Goal: Find contact information: Find contact information

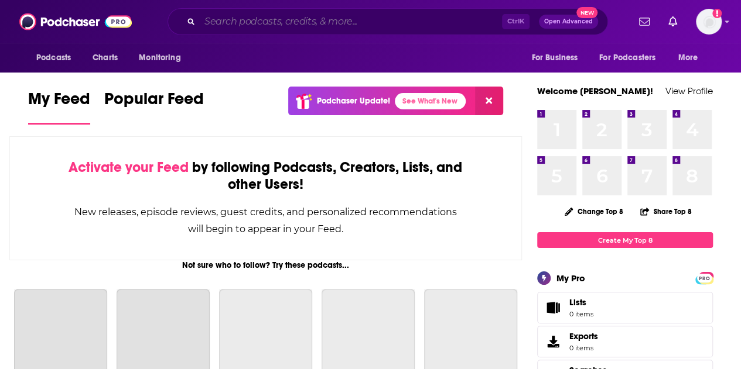
click at [292, 27] on input "Search podcasts, credits, & more..." at bounding box center [351, 21] width 302 height 19
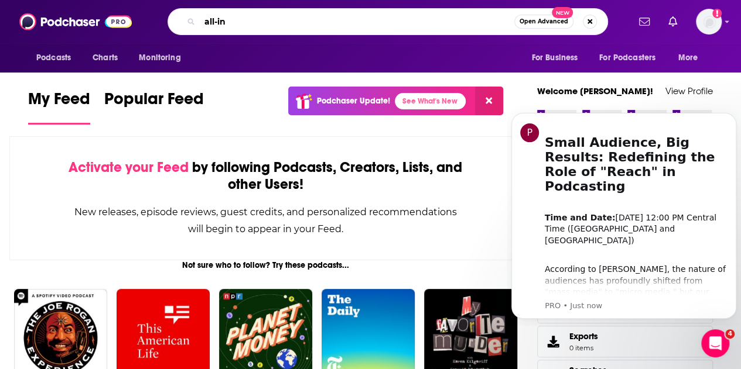
type input "all-in"
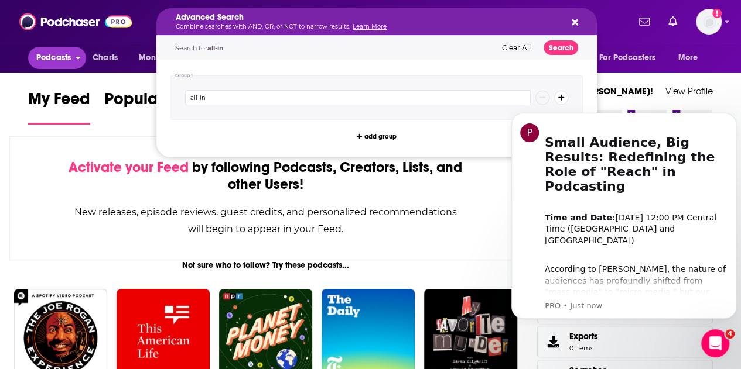
click at [67, 57] on span "Podcasts" at bounding box center [53, 58] width 35 height 16
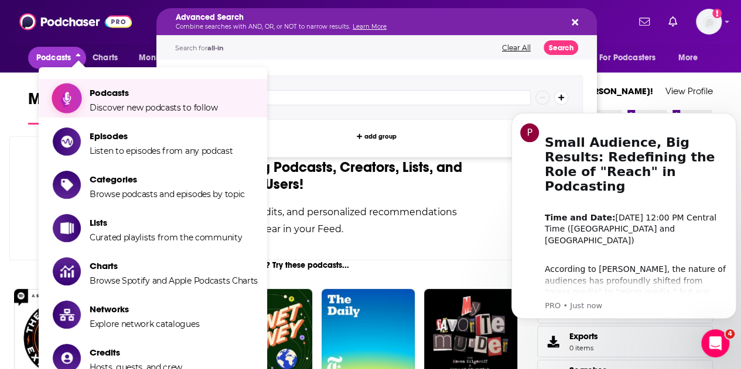
click at [151, 96] on span "Podcasts" at bounding box center [154, 92] width 128 height 11
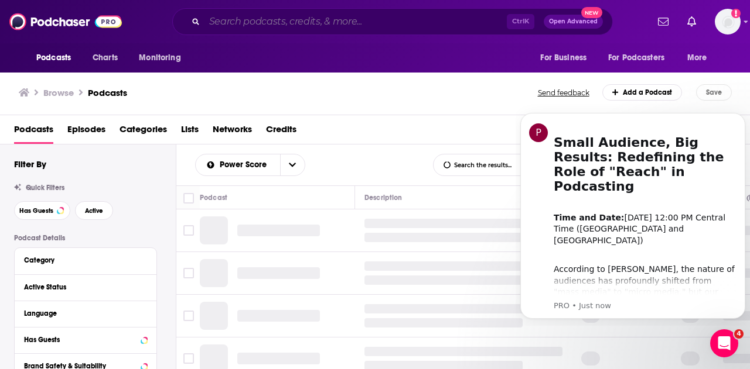
click at [276, 22] on input "Search podcasts, credits, & more..." at bounding box center [355, 21] width 302 height 19
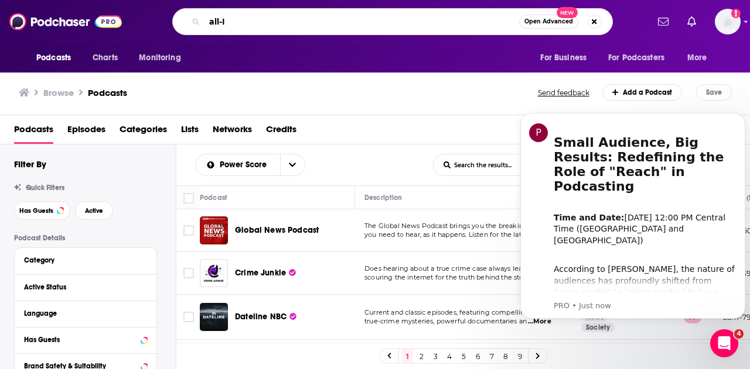
type input "all-In"
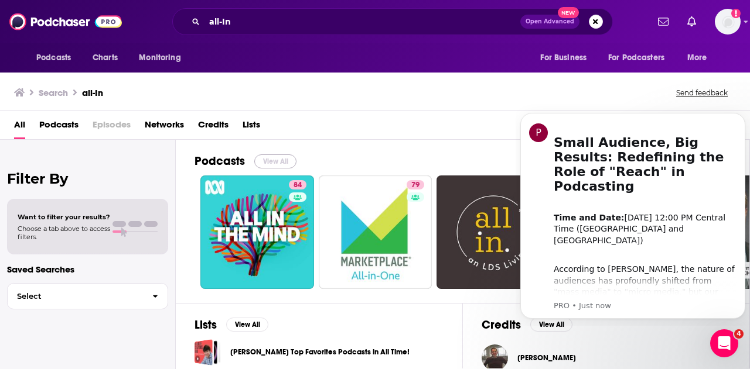
click at [276, 155] on button "View All" at bounding box center [275, 162] width 42 height 14
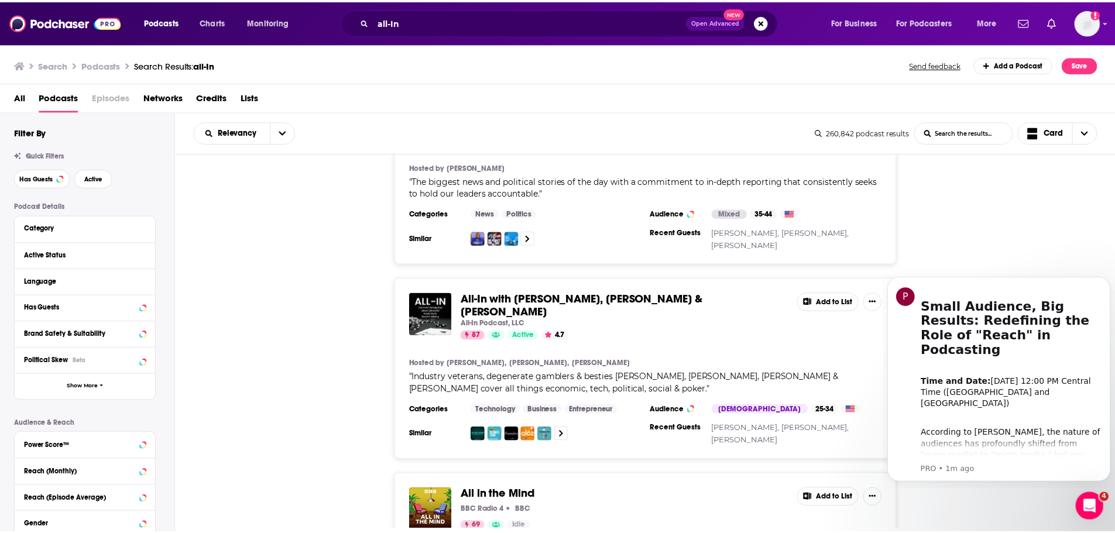
scroll to position [878, 0]
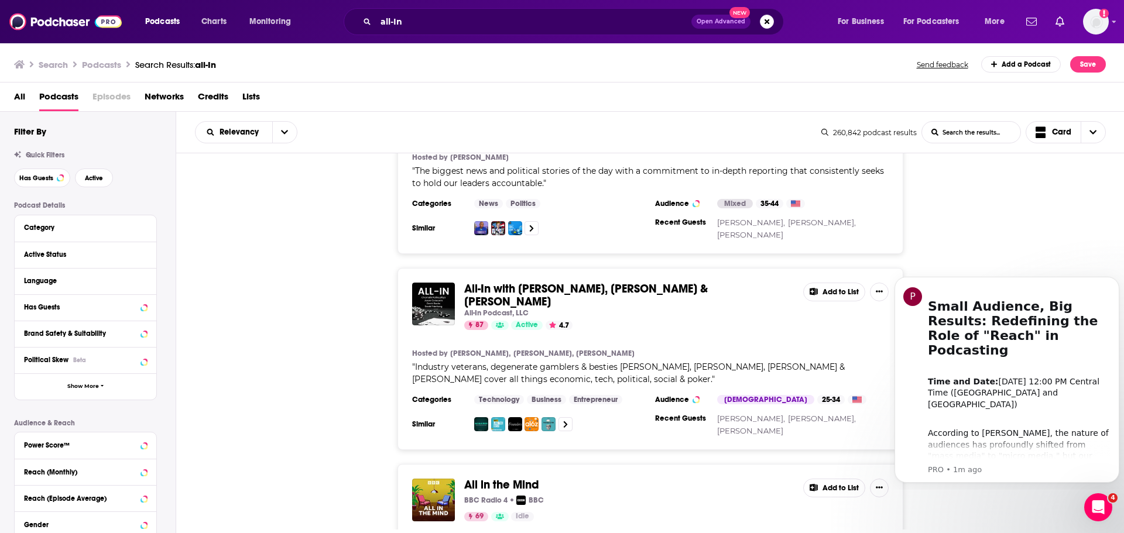
click at [629, 290] on span "All-In with [PERSON_NAME], [PERSON_NAME] & [PERSON_NAME]" at bounding box center [586, 296] width 244 height 28
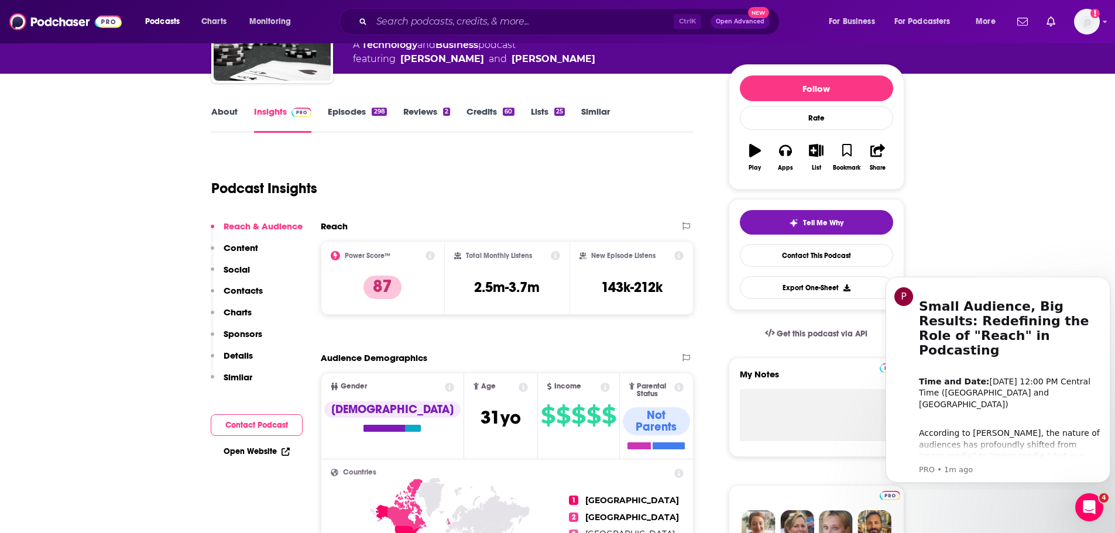
drag, startPoint x: 254, startPoint y: 422, endPoint x: 271, endPoint y: 394, distance: 32.5
click at [254, 369] on button "Contact Podcast" at bounding box center [257, 426] width 92 height 22
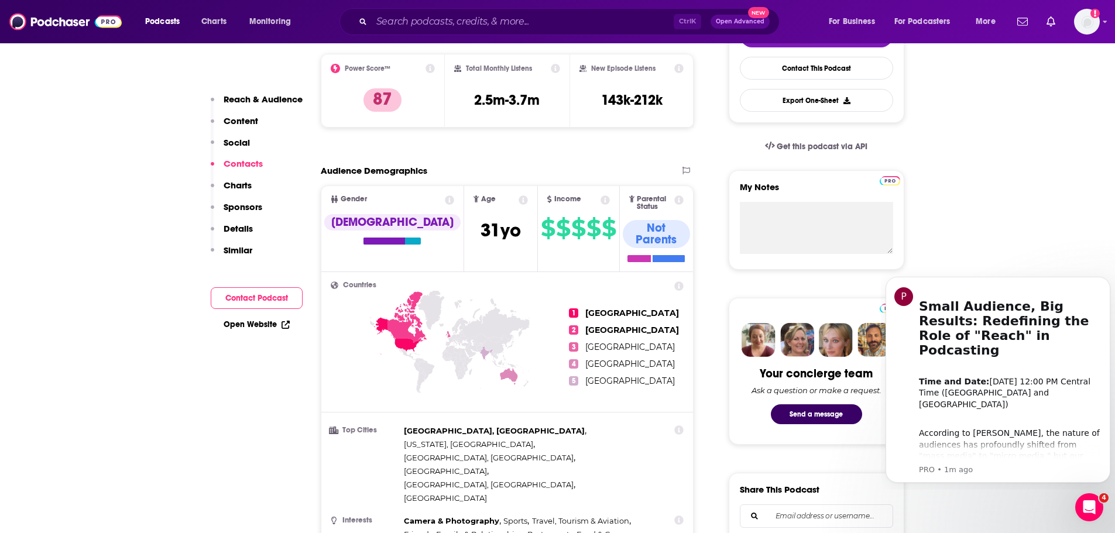
scroll to position [1083, 0]
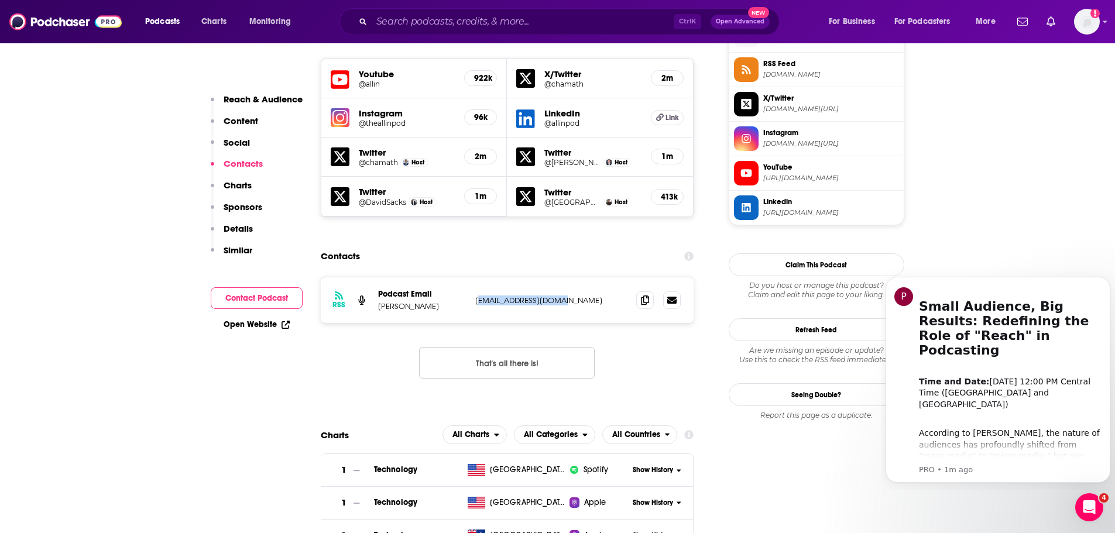
drag, startPoint x: 574, startPoint y: 217, endPoint x: 477, endPoint y: 218, distance: 97.8
click at [477, 296] on p "[EMAIL_ADDRESS][DOMAIN_NAME]" at bounding box center [551, 301] width 152 height 10
click at [646, 295] on icon at bounding box center [645, 299] width 8 height 9
click at [515, 21] on input "Search podcasts, credits, & more..." at bounding box center [523, 21] width 302 height 19
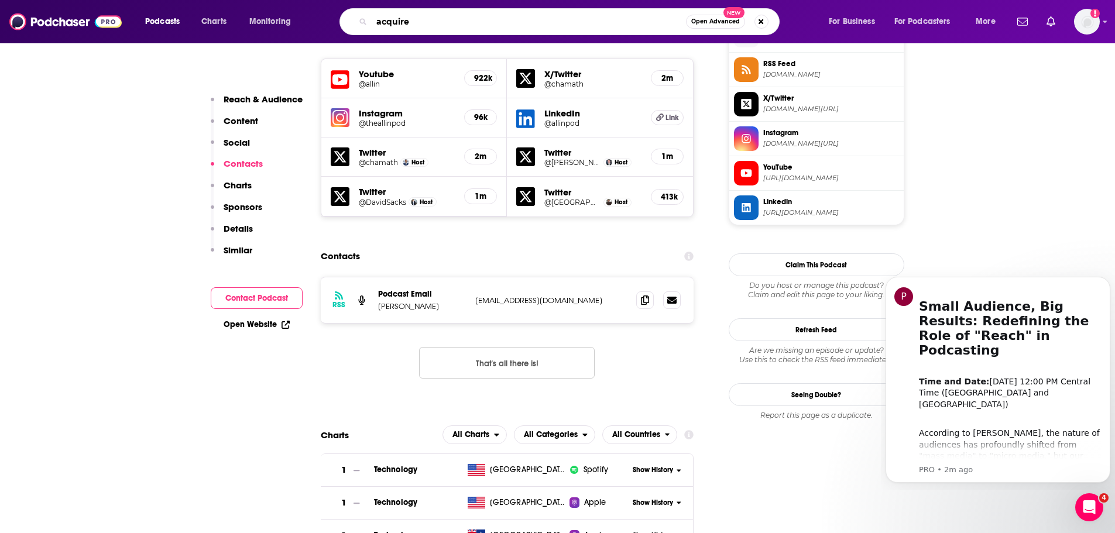
type input "acquired"
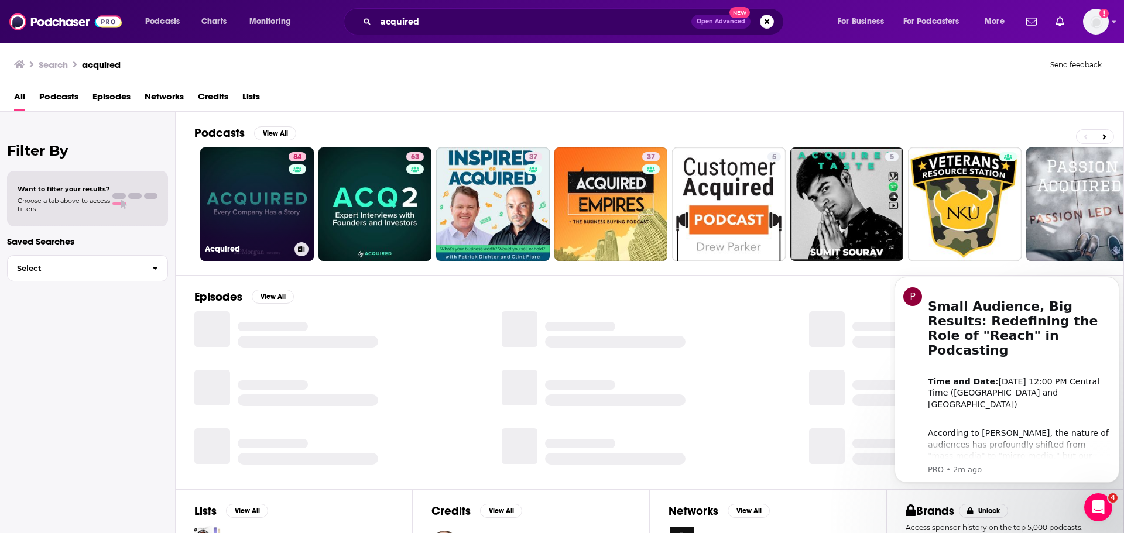
click at [269, 187] on link "84 Acquired" at bounding box center [257, 205] width 114 height 114
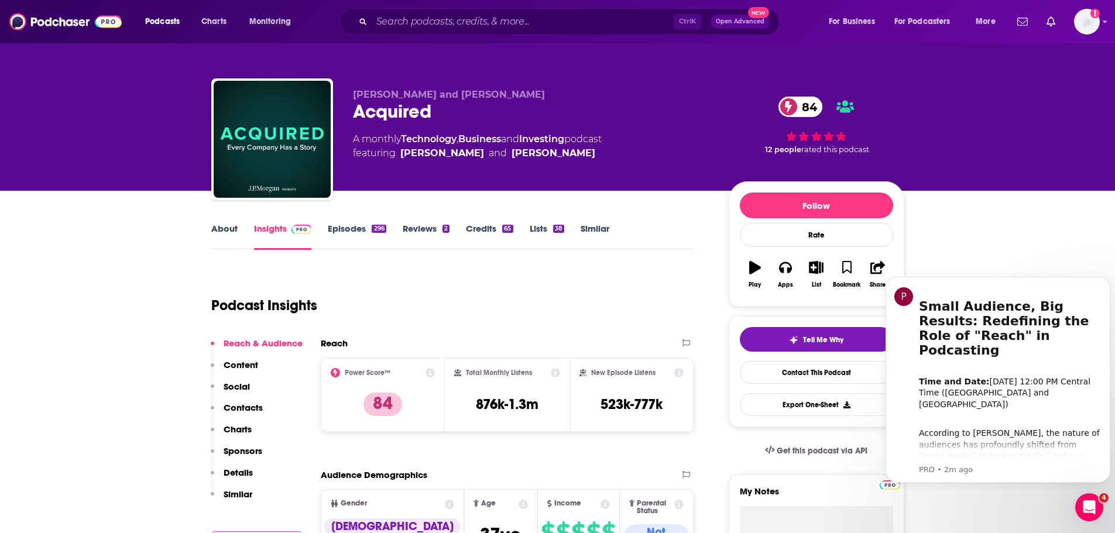
scroll to position [117, 0]
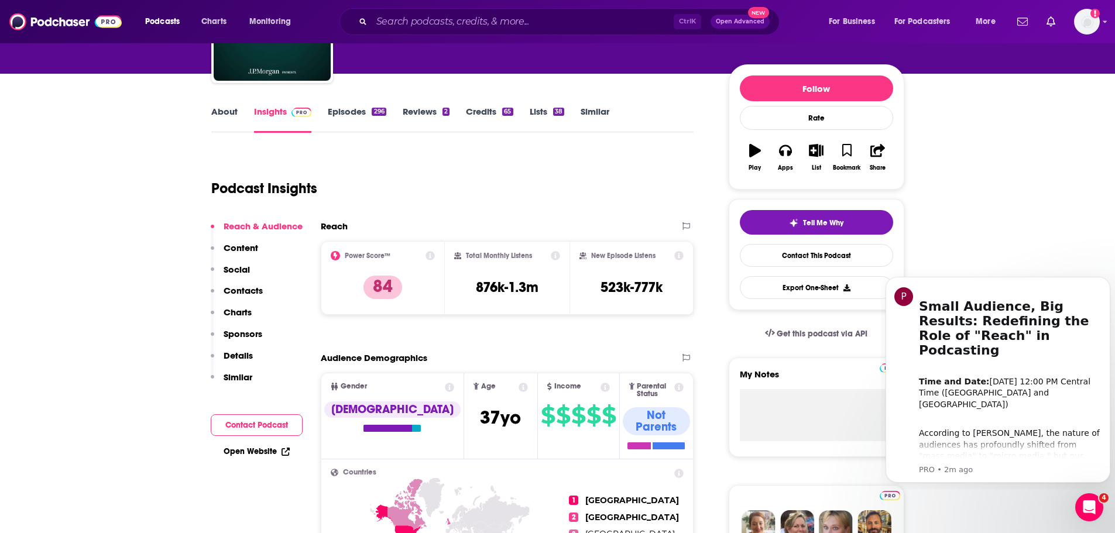
click at [258, 369] on button "Contact Podcast" at bounding box center [257, 426] width 92 height 22
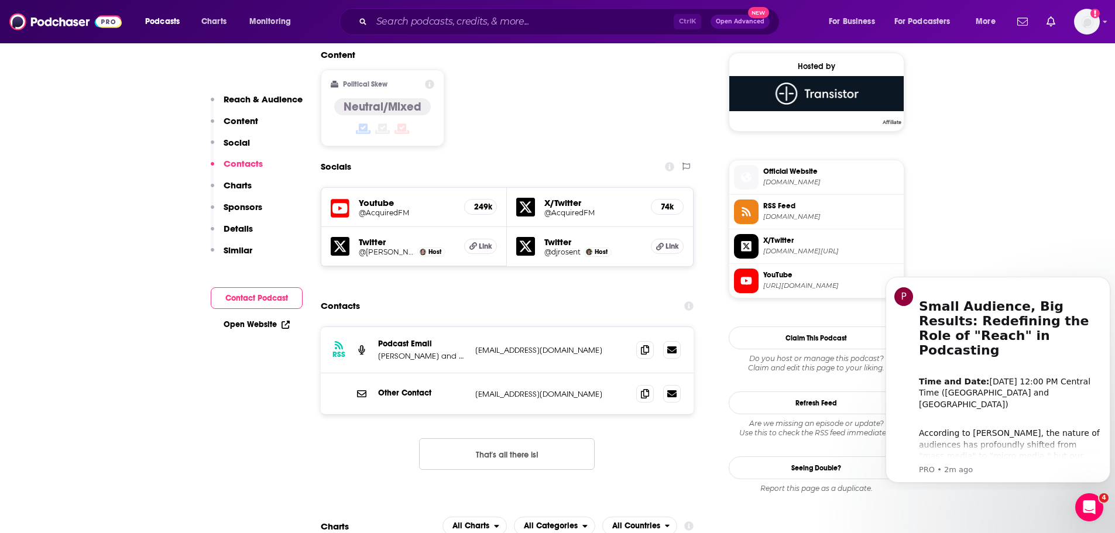
scroll to position [991, 0]
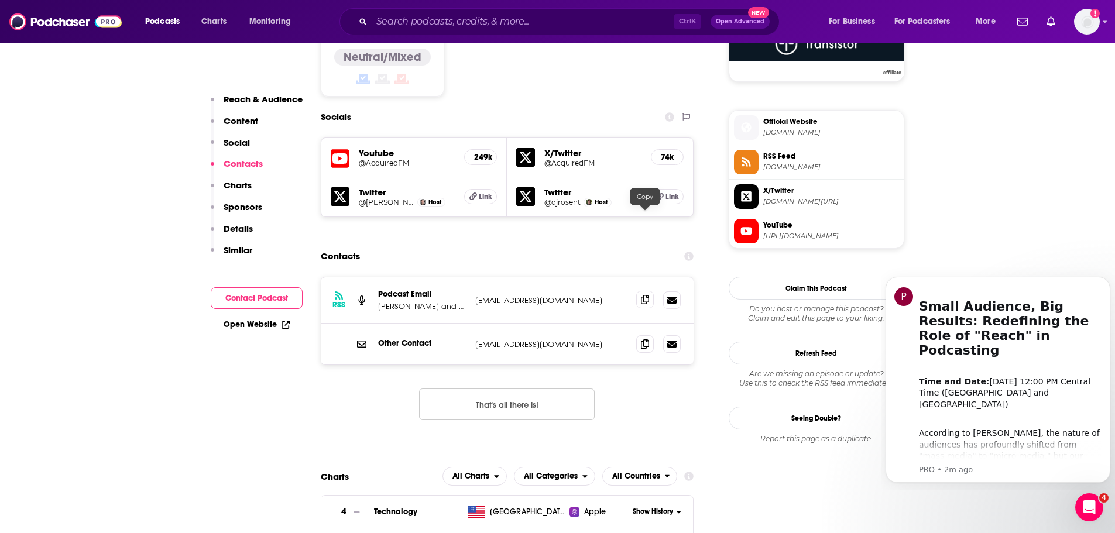
click at [643, 295] on icon at bounding box center [645, 299] width 8 height 9
drag, startPoint x: 645, startPoint y: 262, endPoint x: 936, endPoint y: 177, distance: 303.7
click at [645, 340] on icon at bounding box center [645, 344] width 8 height 9
drag, startPoint x: 391, startPoint y: 19, endPoint x: 383, endPoint y: 18, distance: 7.6
click at [391, 19] on input "Search podcasts, credits, & more..." at bounding box center [523, 21] width 302 height 19
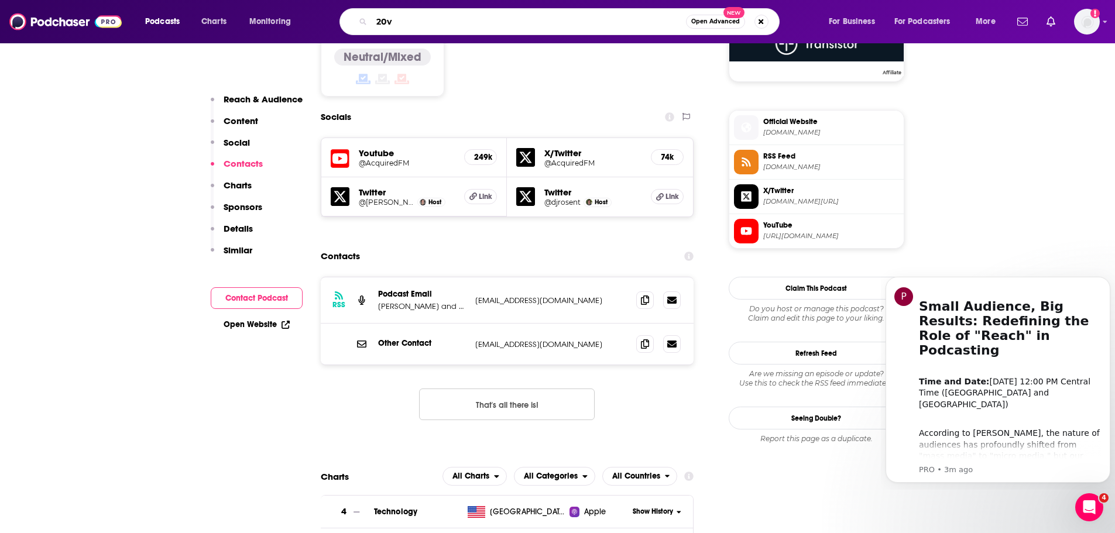
type input "20vc"
click at [587, 20] on input "20vc" at bounding box center [529, 21] width 314 height 19
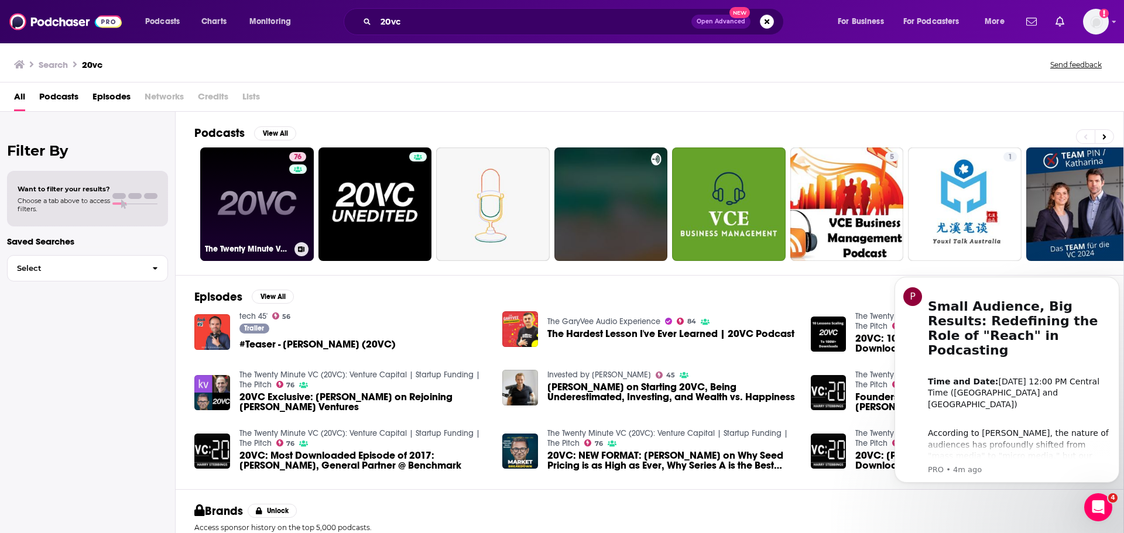
click at [243, 204] on link "76 The Twenty Minute VC (20VC): Venture Capital | Startup Funding | The Pitch" at bounding box center [257, 205] width 114 height 114
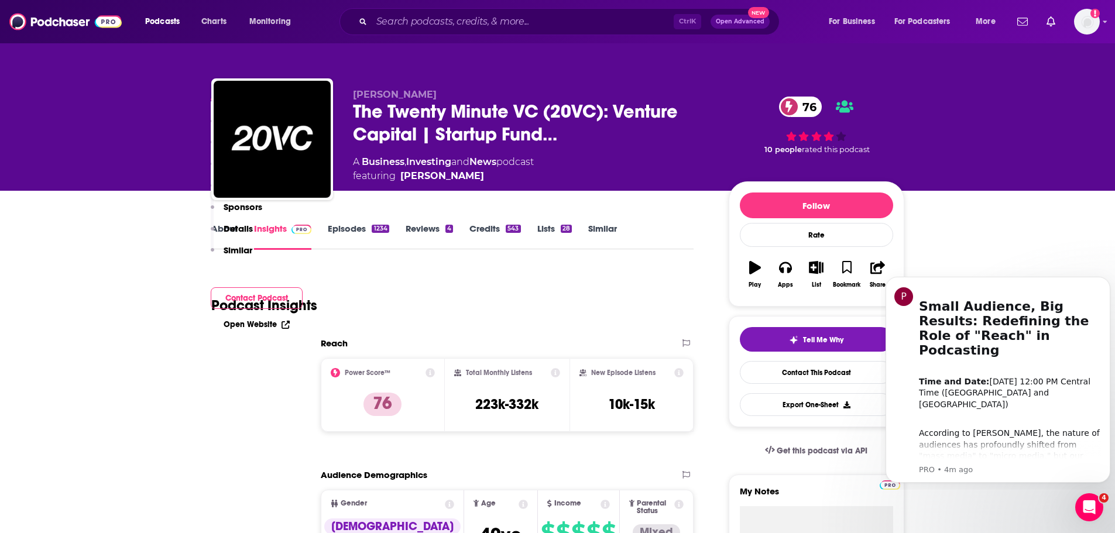
scroll to position [234, 0]
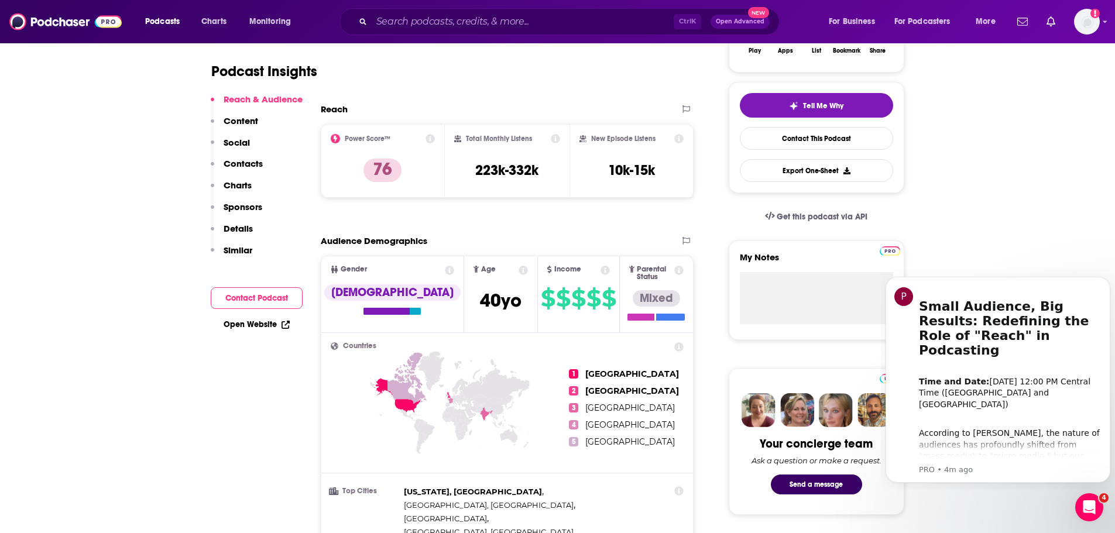
click at [265, 287] on div "Reach & Audience Content Social Contacts Charts Sponsors Details Similar Contac…" at bounding box center [257, 215] width 92 height 242
click at [269, 297] on button "Contact Podcast" at bounding box center [257, 299] width 92 height 22
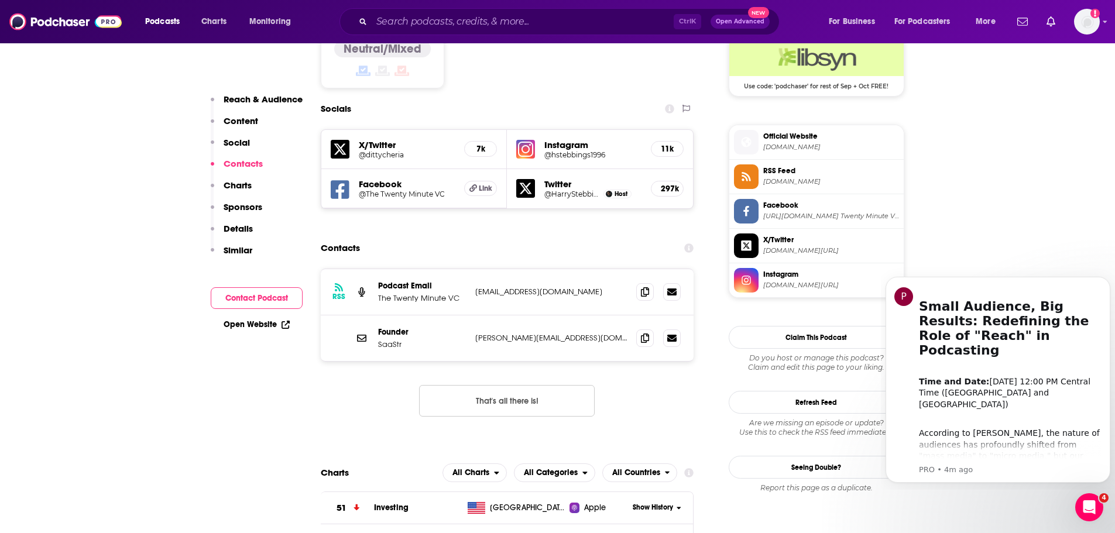
scroll to position [977, 0]
click at [643, 286] on icon at bounding box center [645, 290] width 8 height 9
click at [583, 16] on input "Search podcasts, credits, & more..." at bounding box center [523, 21] width 302 height 19
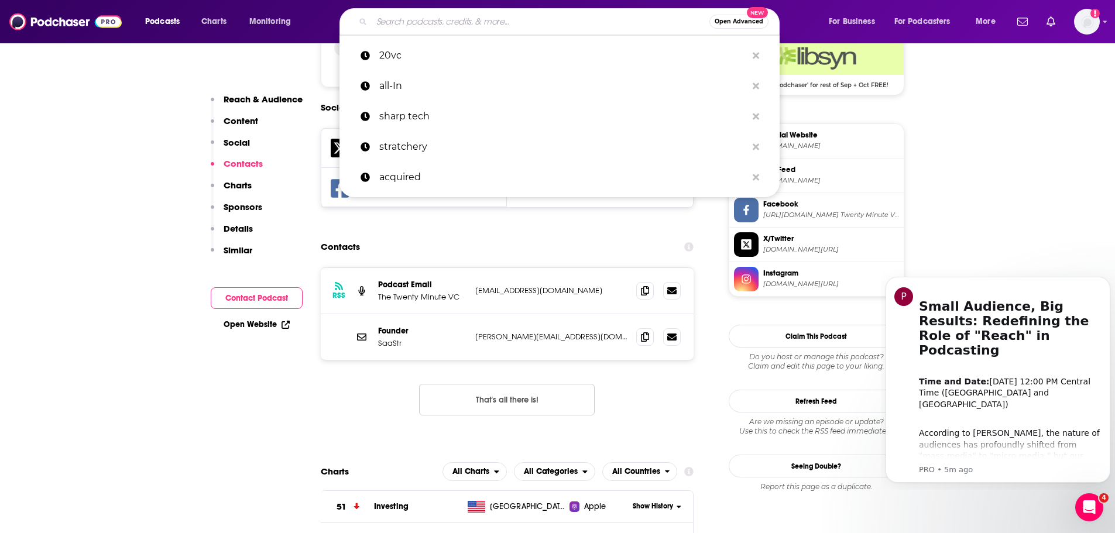
paste input "a16z Podcast"
type input "a16z Podcast"
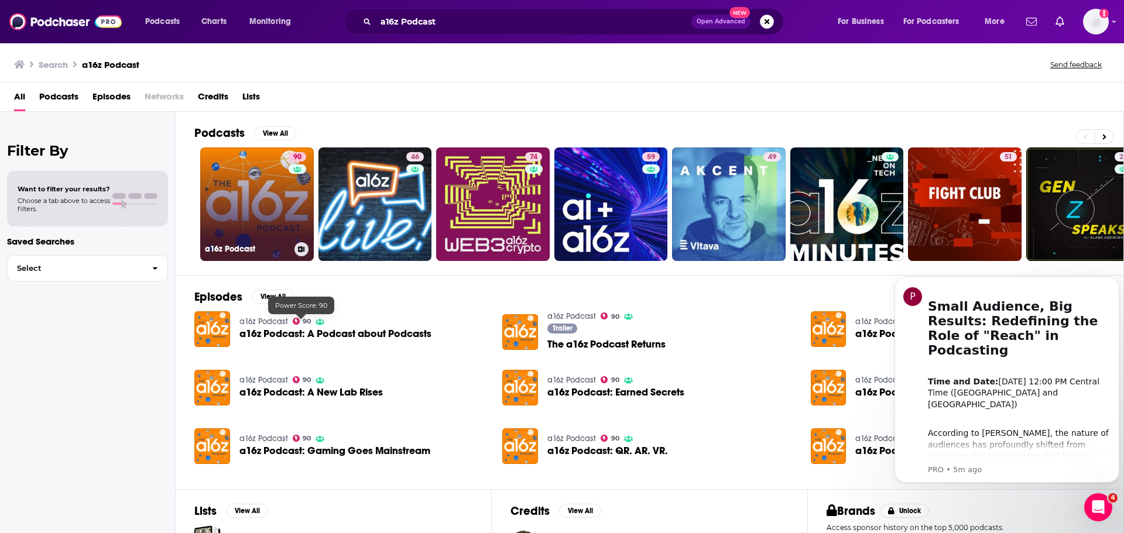
click at [247, 184] on link "90 a16z Podcast" at bounding box center [257, 205] width 114 height 114
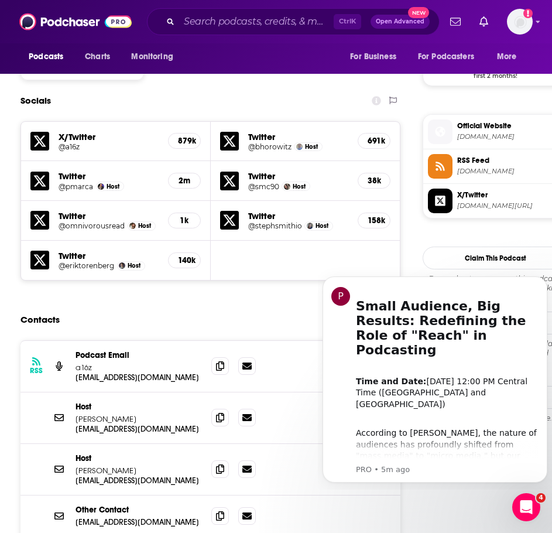
scroll to position [1054, 0]
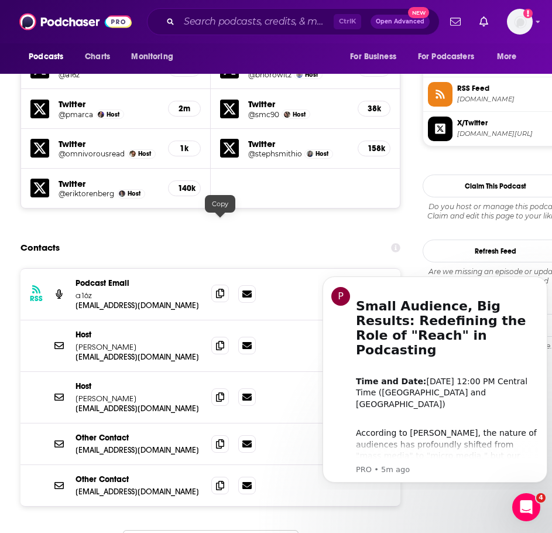
click at [218, 289] on icon at bounding box center [220, 293] width 8 height 9
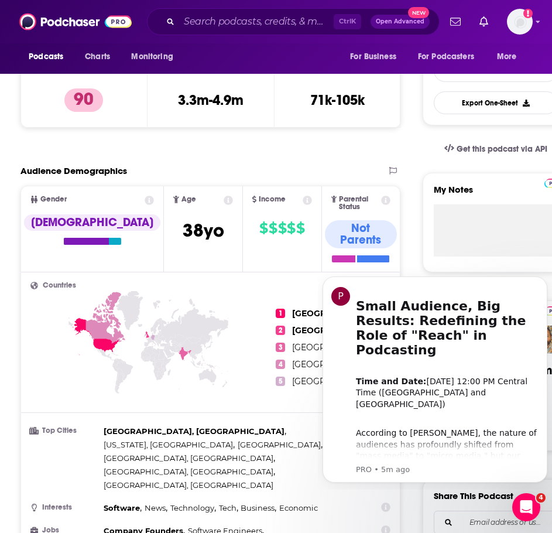
scroll to position [0, 0]
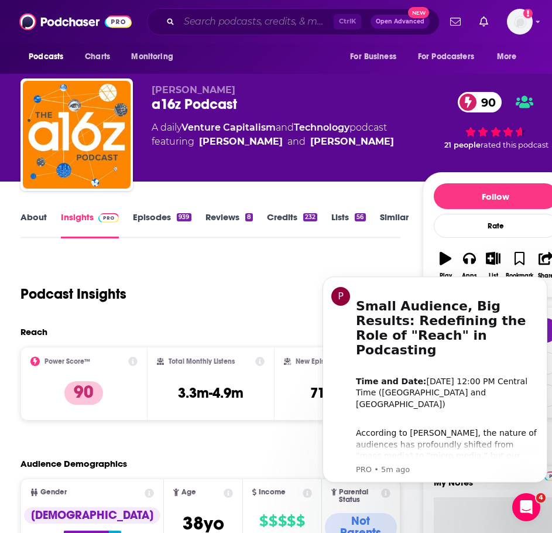
click at [234, 20] on input "Search podcasts, credits, & more..." at bounding box center [256, 21] width 155 height 19
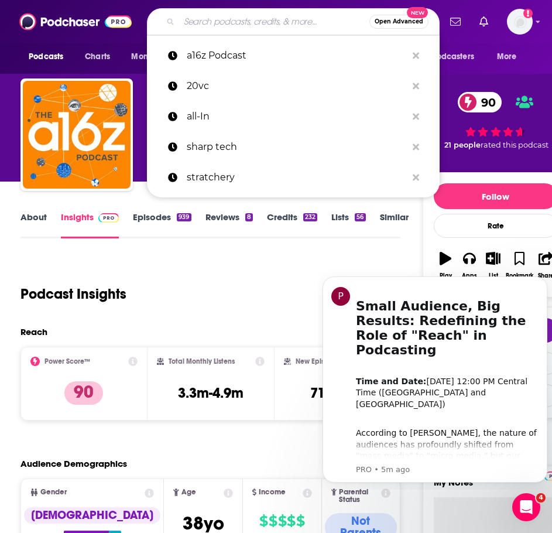
paste input "Sharp Tech"
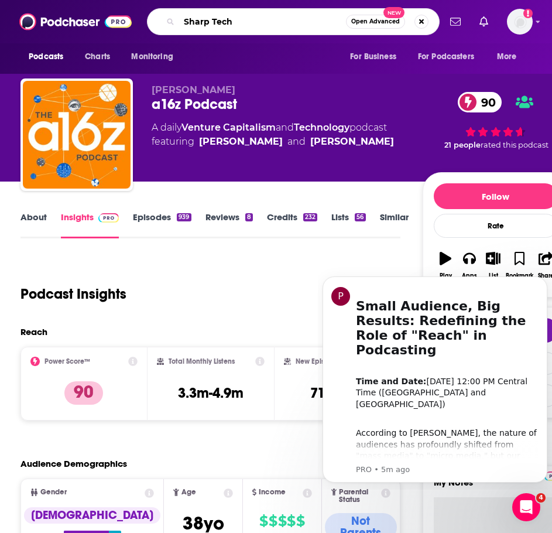
type input "Sharp Tech"
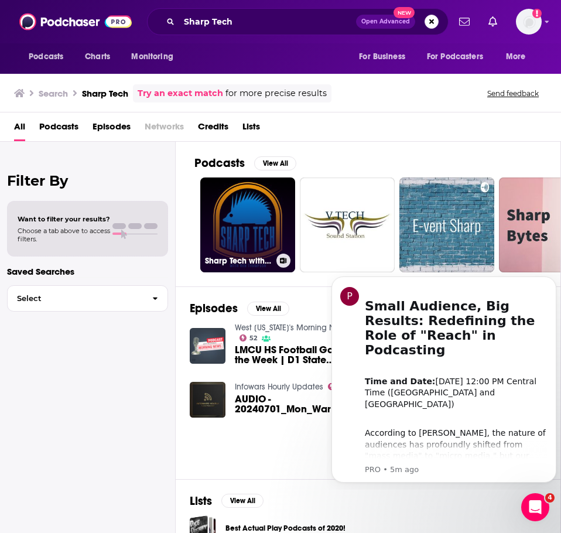
click at [271, 212] on link "Sharp Tech with [PERSON_NAME]" at bounding box center [247, 224] width 95 height 95
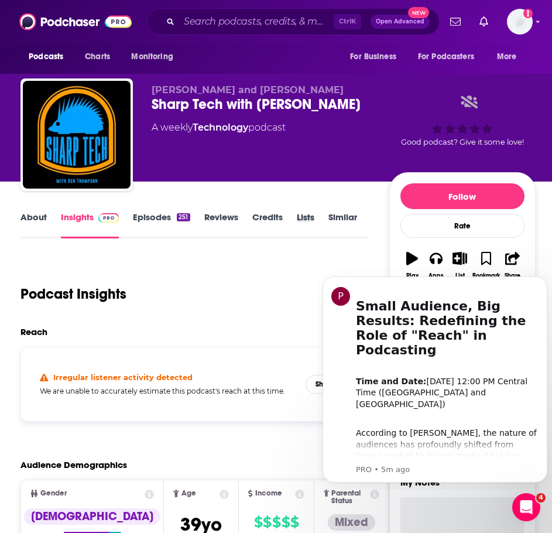
click at [326, 224] on div "Lists" at bounding box center [313, 224] width 32 height 27
click at [348, 218] on link "Similar" at bounding box center [342, 224] width 29 height 27
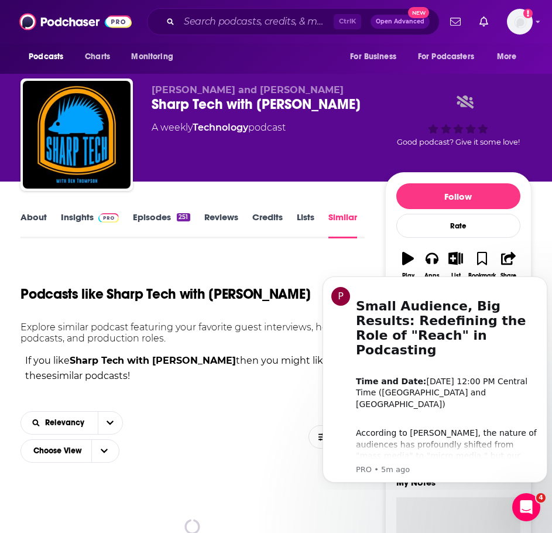
click at [43, 224] on link "About" at bounding box center [33, 224] width 26 height 27
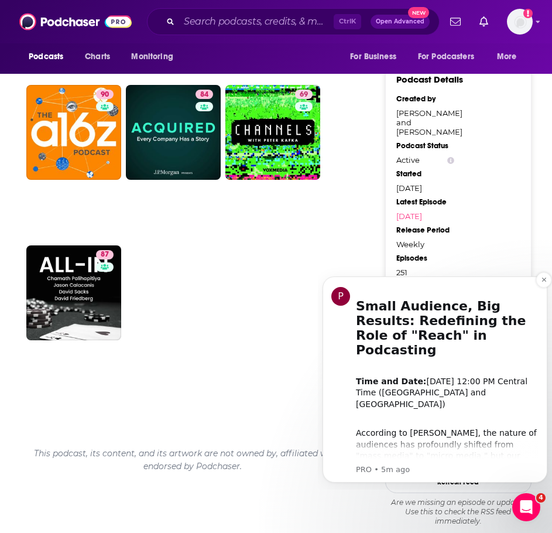
scroll to position [929, 0]
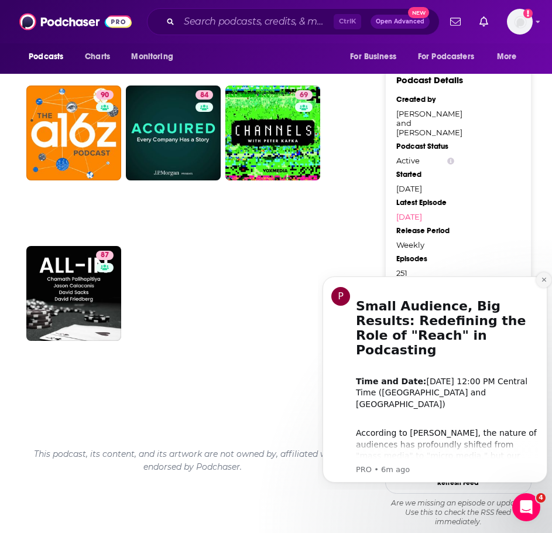
click at [543, 280] on icon "Dismiss notification" at bounding box center [544, 279] width 6 height 6
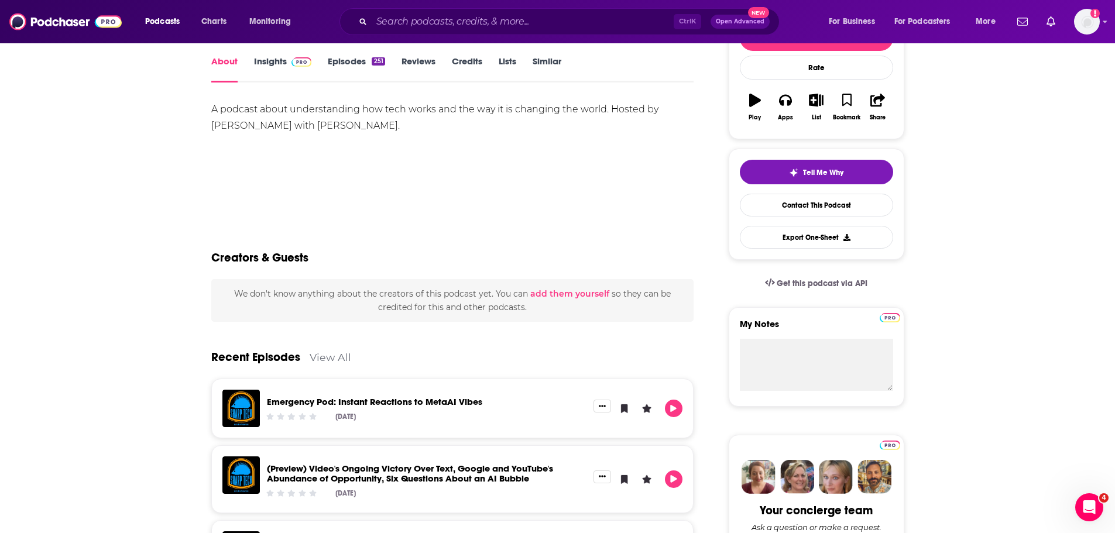
scroll to position [0, 0]
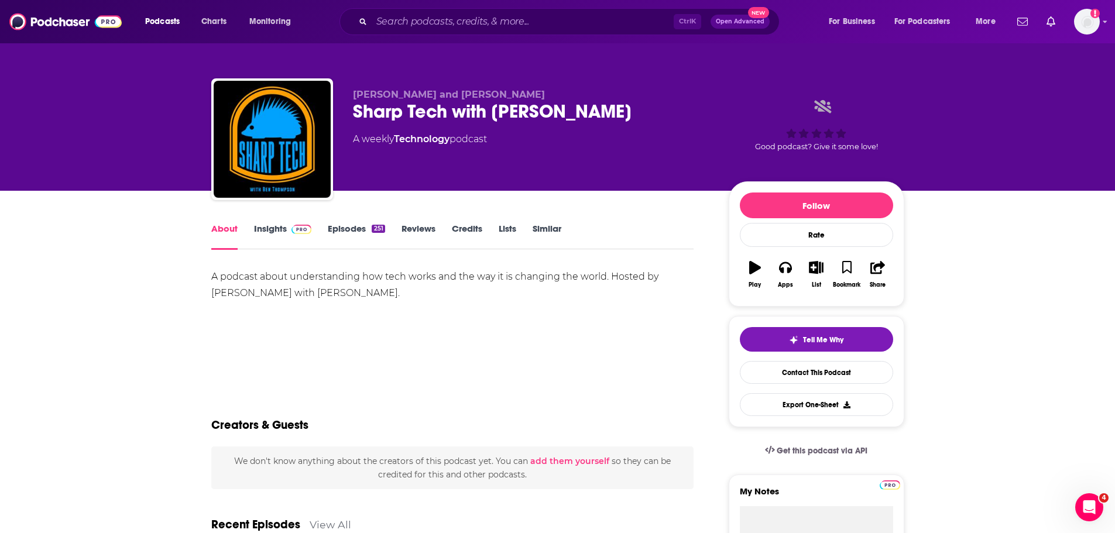
click at [542, 225] on link "Similar" at bounding box center [547, 236] width 29 height 27
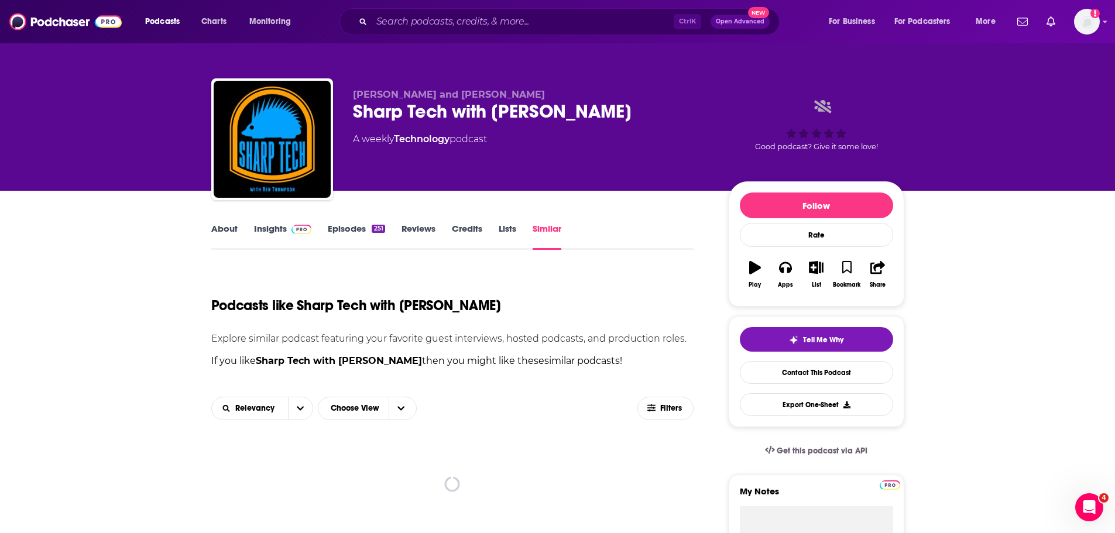
click at [228, 226] on link "About" at bounding box center [224, 236] width 26 height 27
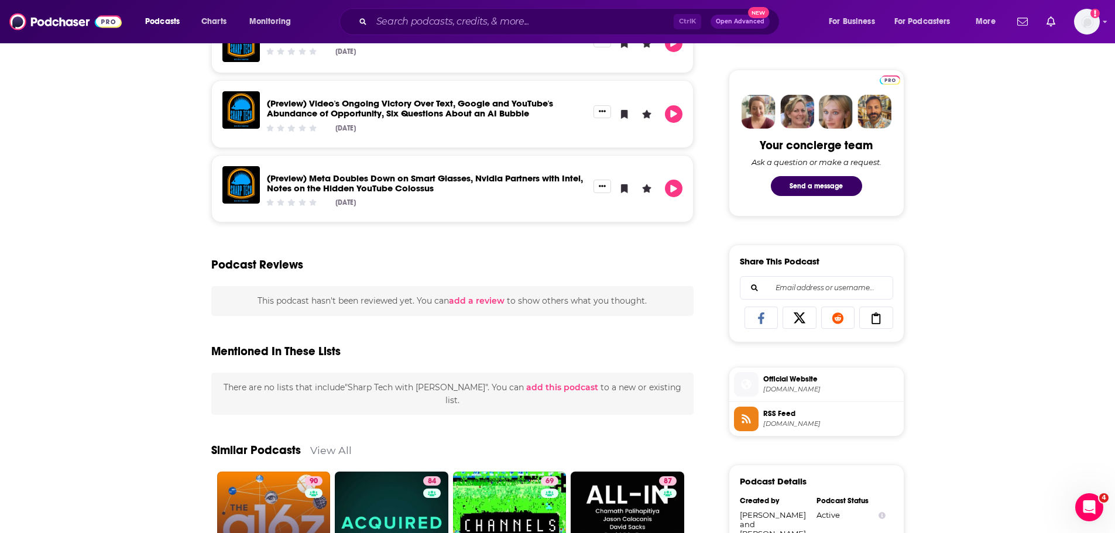
scroll to position [761, 0]
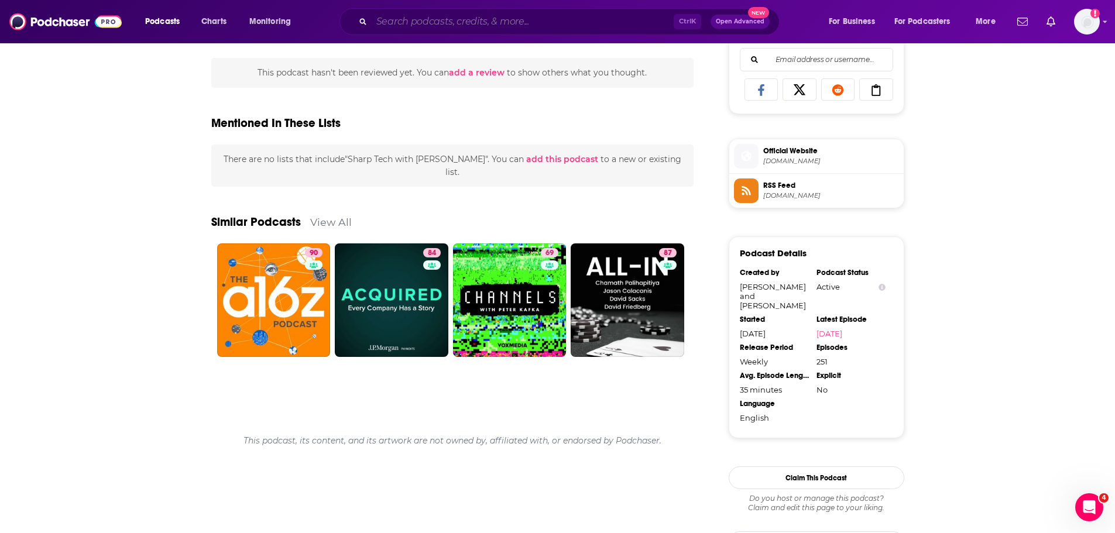
click at [457, 23] on input "Search podcasts, credits, & more..." at bounding box center [523, 21] width 302 height 19
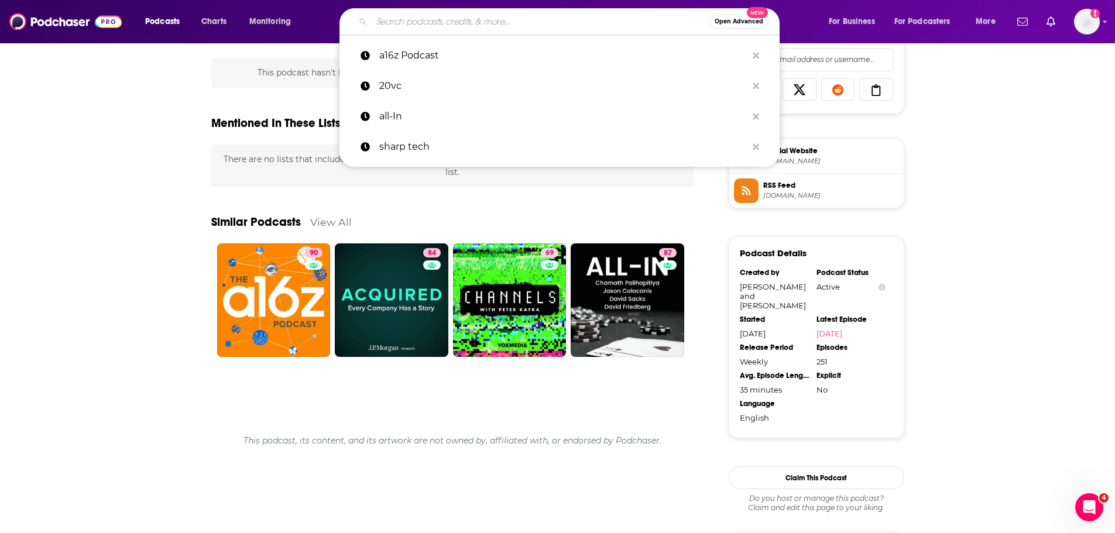
paste input "Invest Like the Best / Founders Field Guide"
type input "Invest Like the Best / Founders Field Guide"
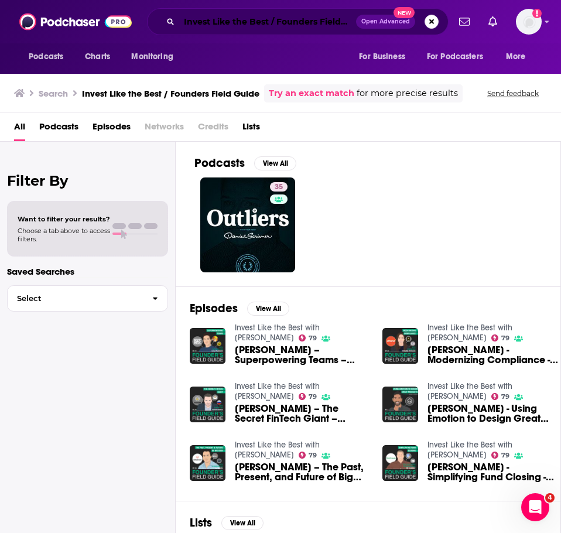
click at [201, 25] on input "Invest Like the Best / Founders Field Guide" at bounding box center [267, 21] width 177 height 19
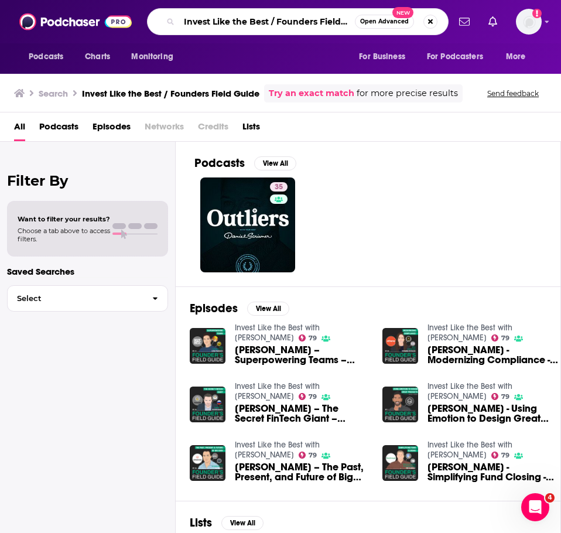
paste input "Invest Like the Best"
click at [201, 25] on input "InveInvest Like the Bestst Like the Best / Founders Field Guide" at bounding box center [267, 21] width 176 height 19
paste input "st Like the Best"
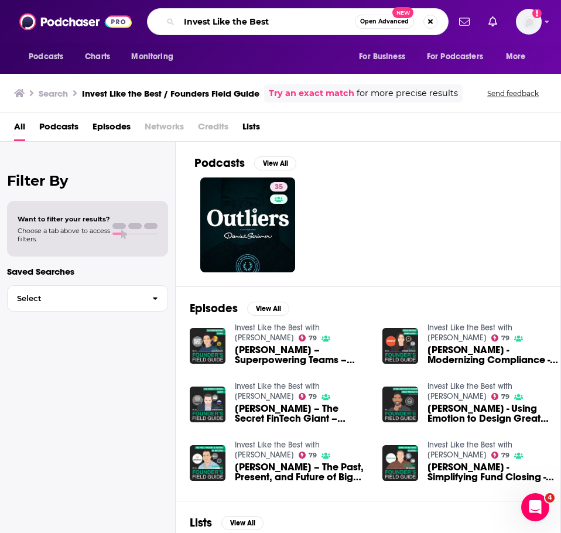
type input "Invest Like the Best"
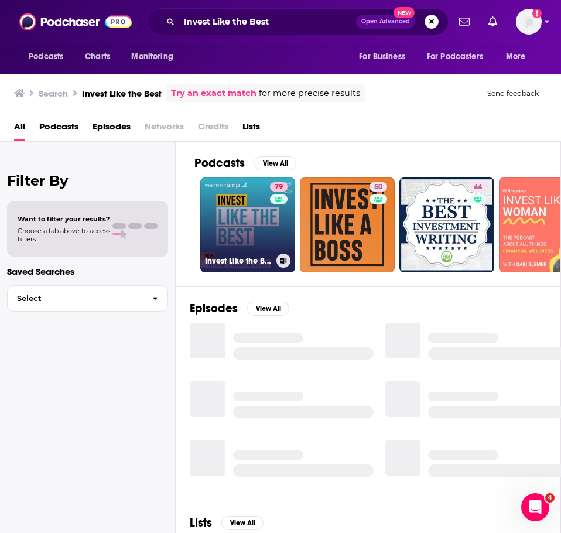
click at [244, 205] on link "79 Invest Like the Best with [PERSON_NAME]" at bounding box center [247, 224] width 95 height 95
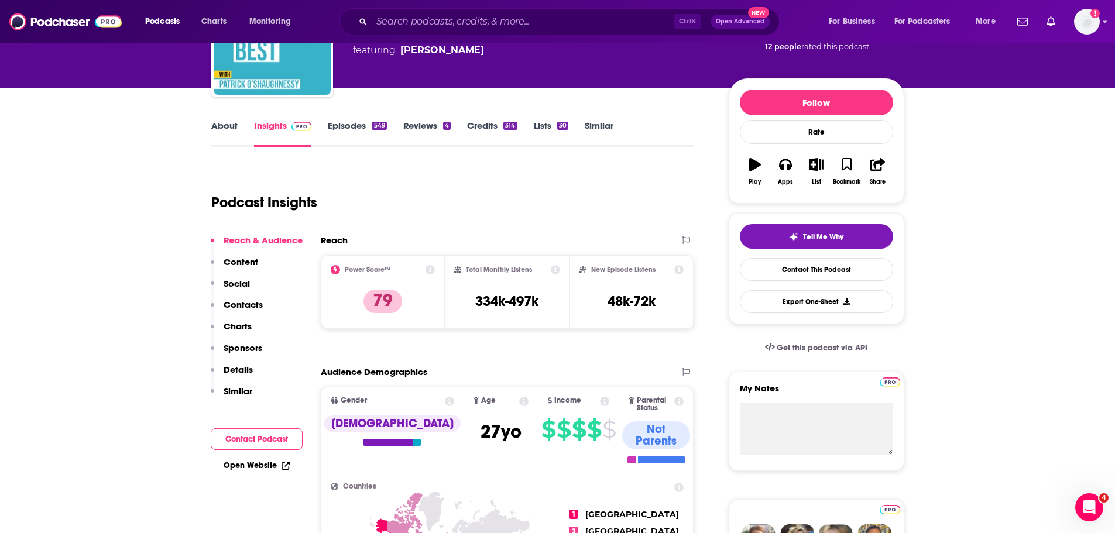
scroll to position [117, 0]
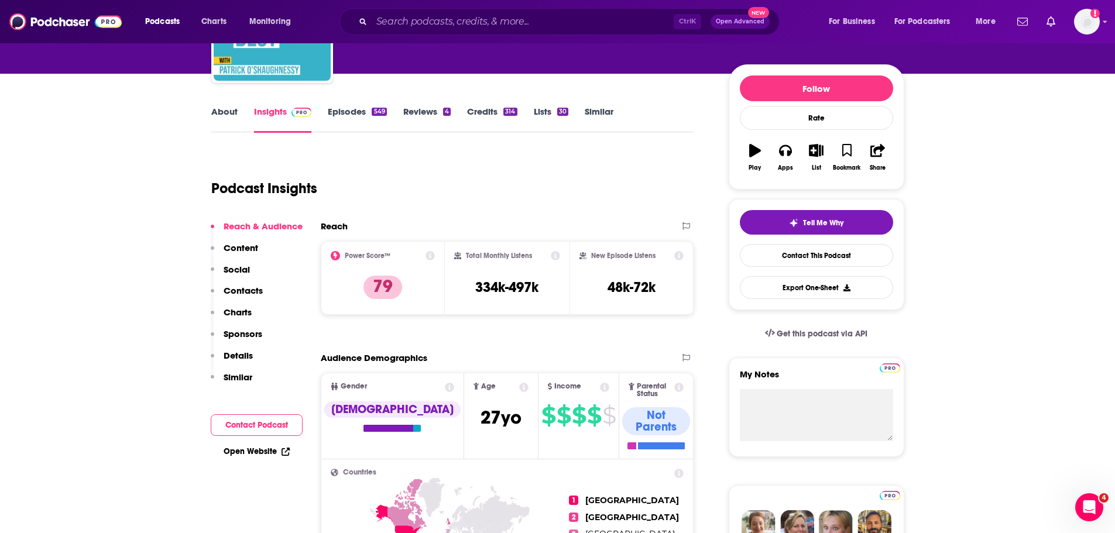
click at [251, 288] on p "Contacts" at bounding box center [243, 290] width 39 height 11
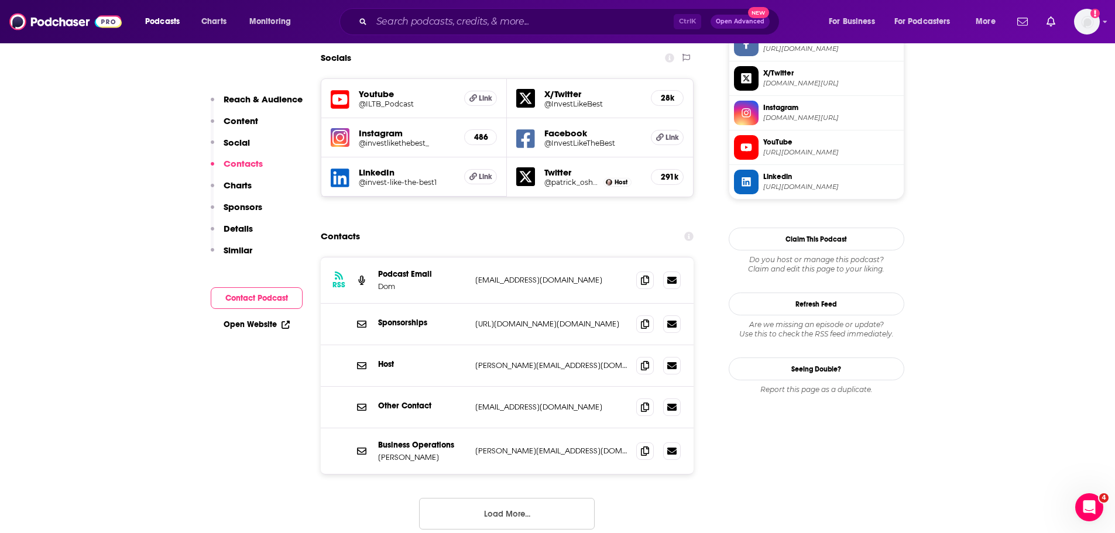
scroll to position [1043, 0]
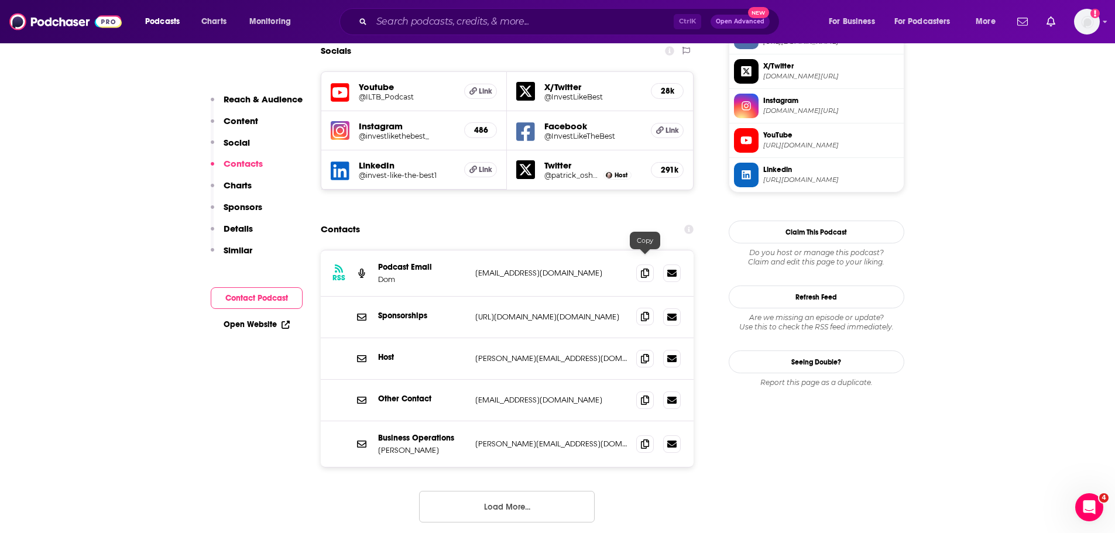
click at [644, 312] on icon at bounding box center [645, 316] width 8 height 9
click at [644, 268] on icon at bounding box center [645, 272] width 8 height 9
click at [645, 312] on icon at bounding box center [645, 316] width 8 height 9
click at [510, 23] on input "Search podcasts, credits, & more..." at bounding box center [523, 21] width 302 height 19
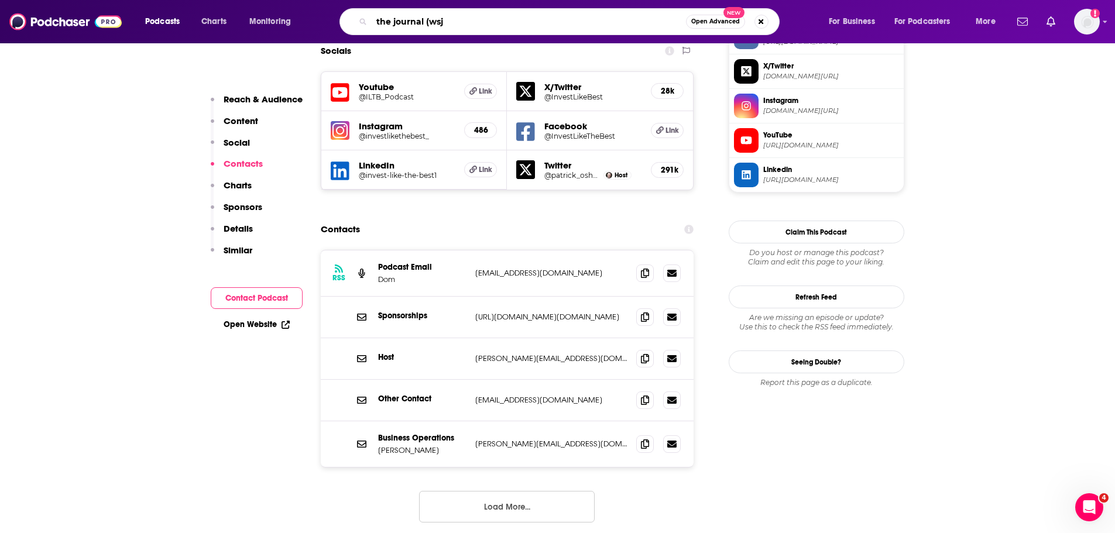
type input "the journal (wsj)"
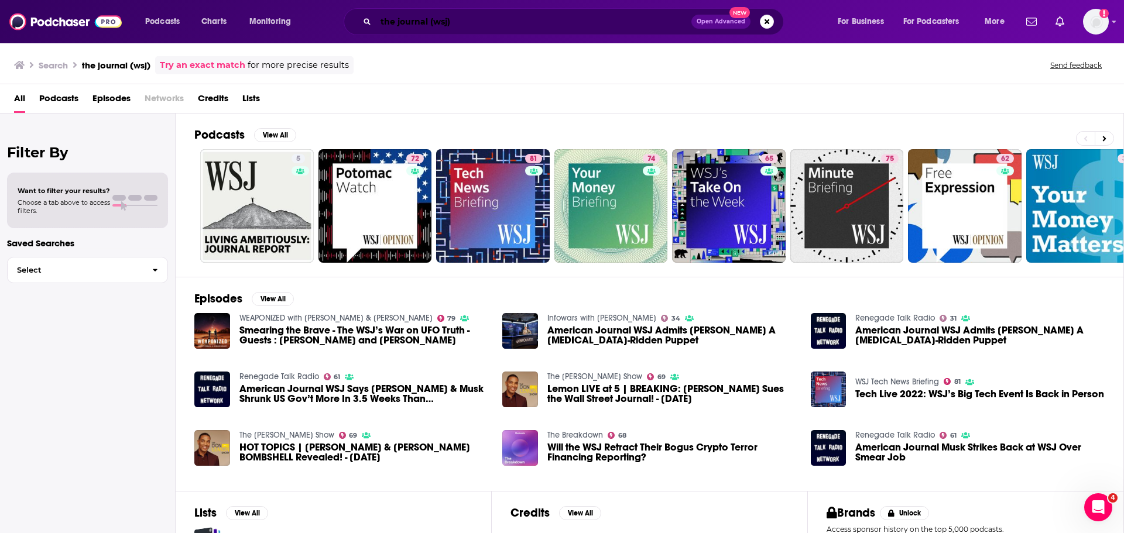
click at [481, 26] on input "the journal (wsj)" at bounding box center [534, 21] width 316 height 19
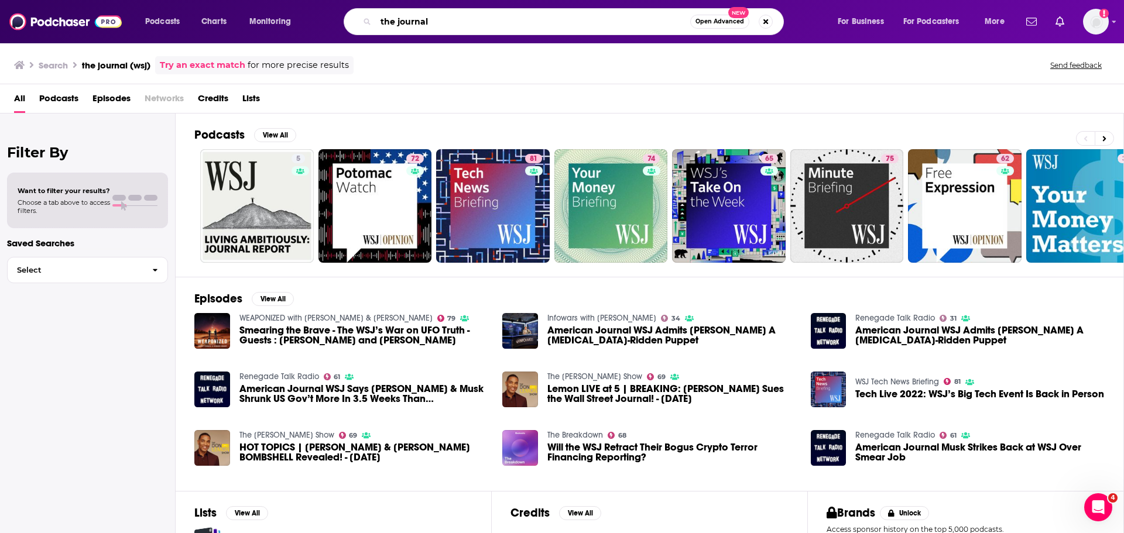
type input "the journal"
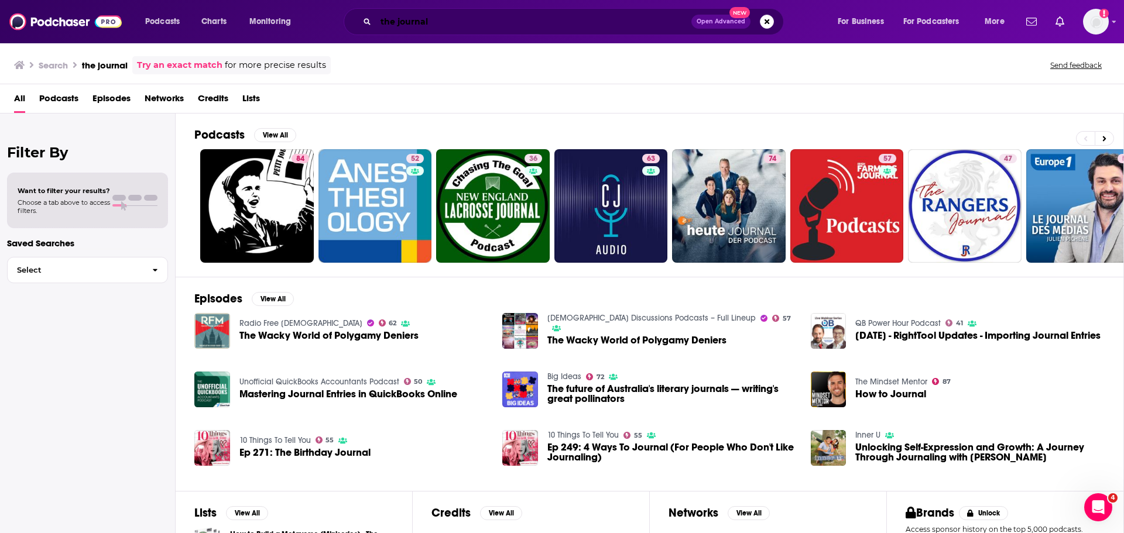
click at [490, 28] on input "the journal" at bounding box center [534, 21] width 316 height 19
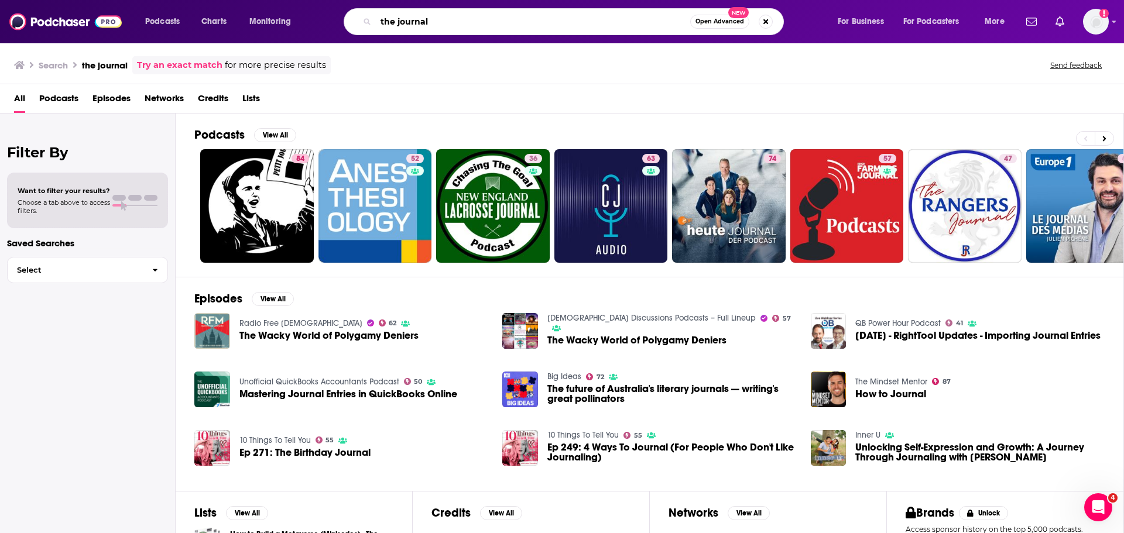
click at [491, 25] on input "the journal" at bounding box center [533, 21] width 314 height 19
type input "wsj"
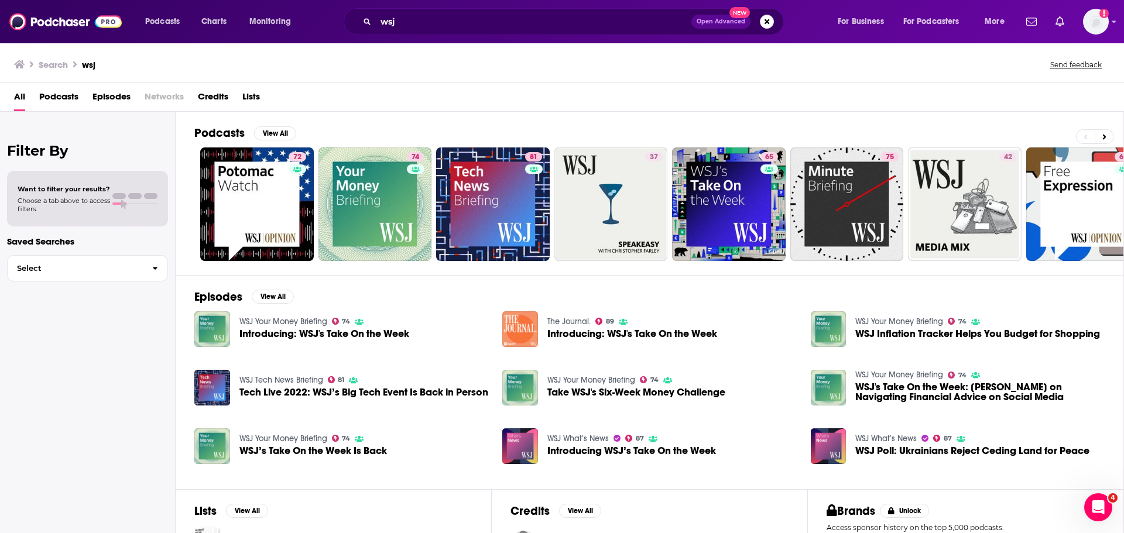
click at [527, 329] on img "Introducing: WSJ's Take On the Week" at bounding box center [520, 330] width 36 height 36
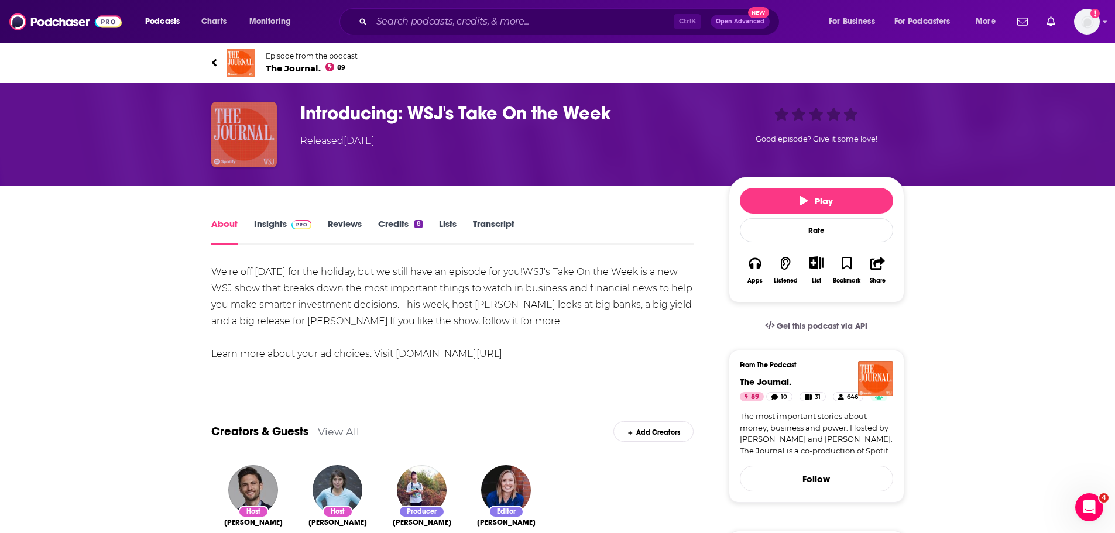
click at [263, 125] on img "Introducing: WSJ's Take On the Week" at bounding box center [244, 135] width 66 height 66
click at [242, 56] on img at bounding box center [241, 63] width 28 height 28
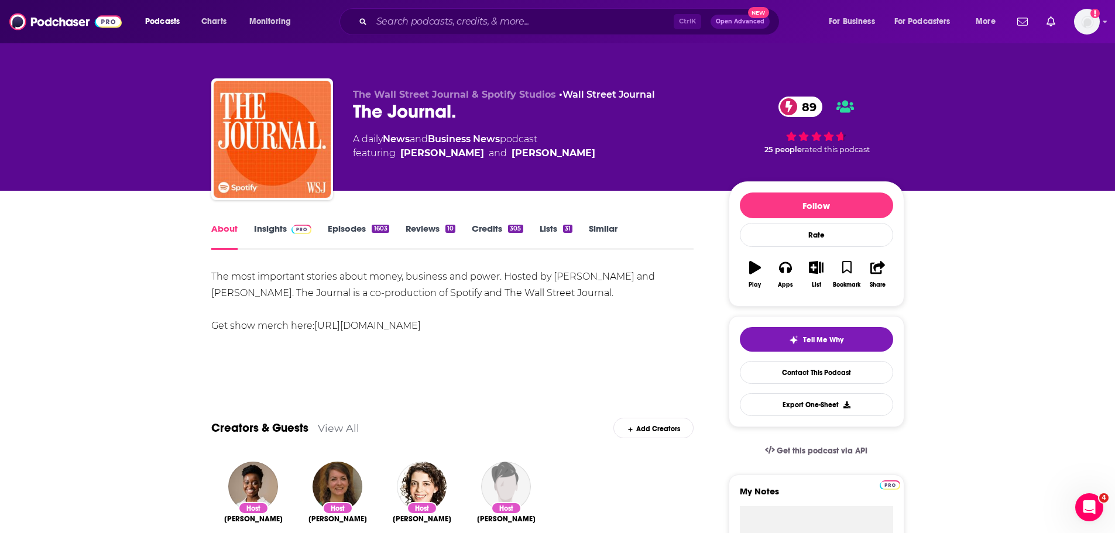
click at [600, 231] on link "Similar" at bounding box center [603, 236] width 29 height 27
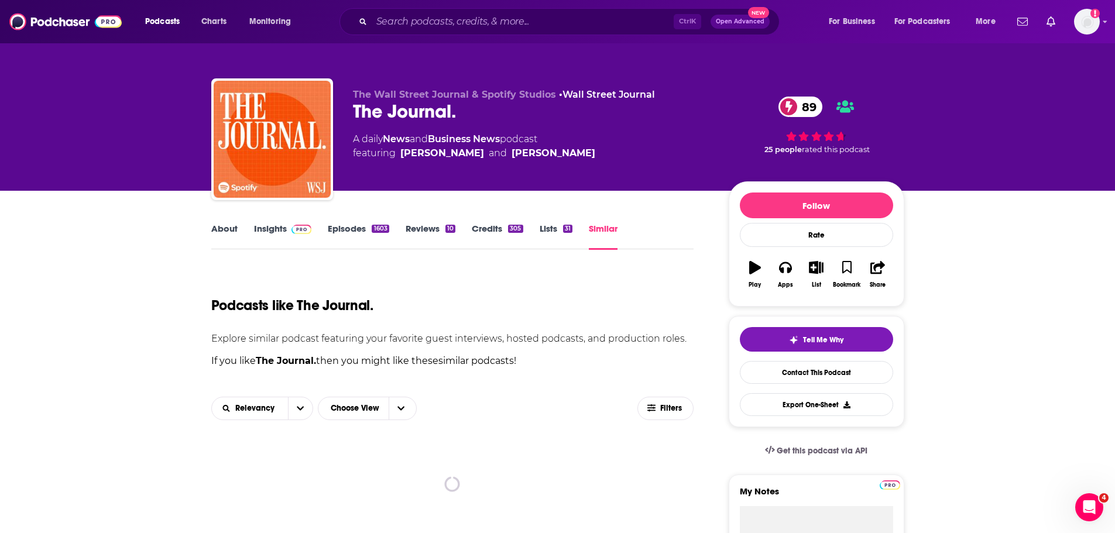
click at [230, 229] on link "About" at bounding box center [224, 236] width 26 height 27
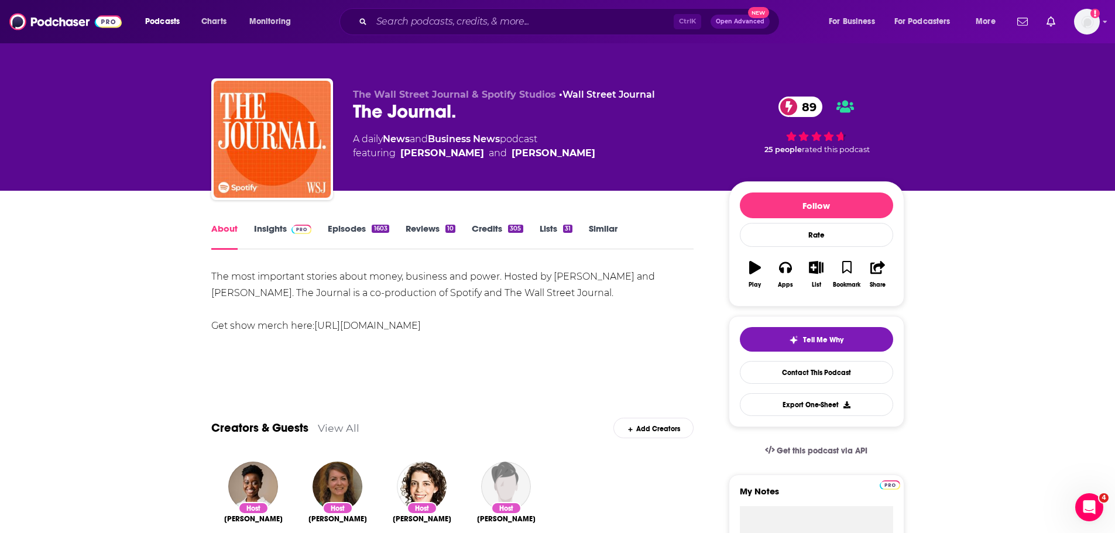
click at [601, 234] on link "Similar" at bounding box center [603, 236] width 29 height 27
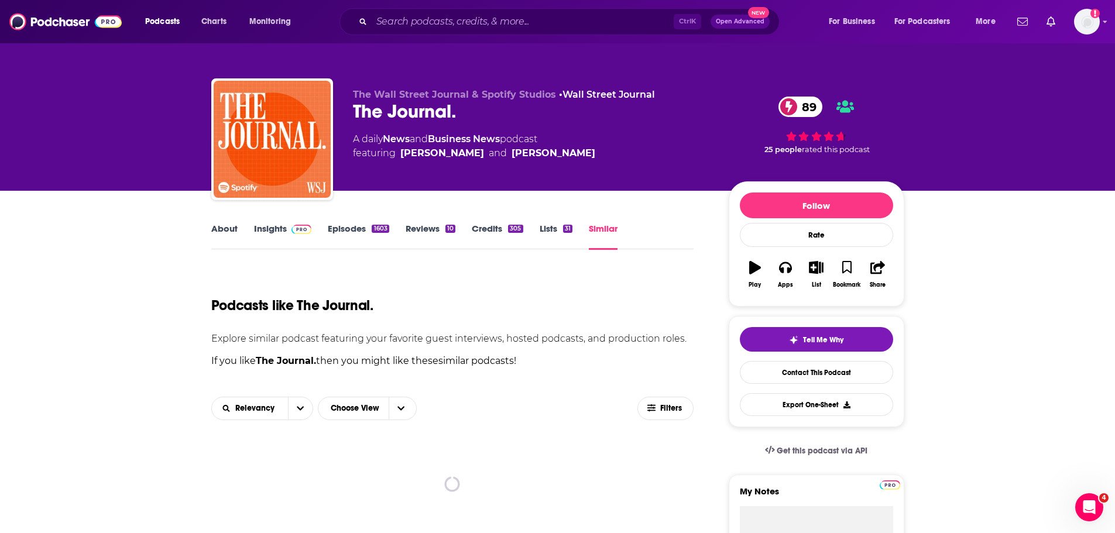
click at [549, 233] on link "Lists 31" at bounding box center [556, 236] width 33 height 27
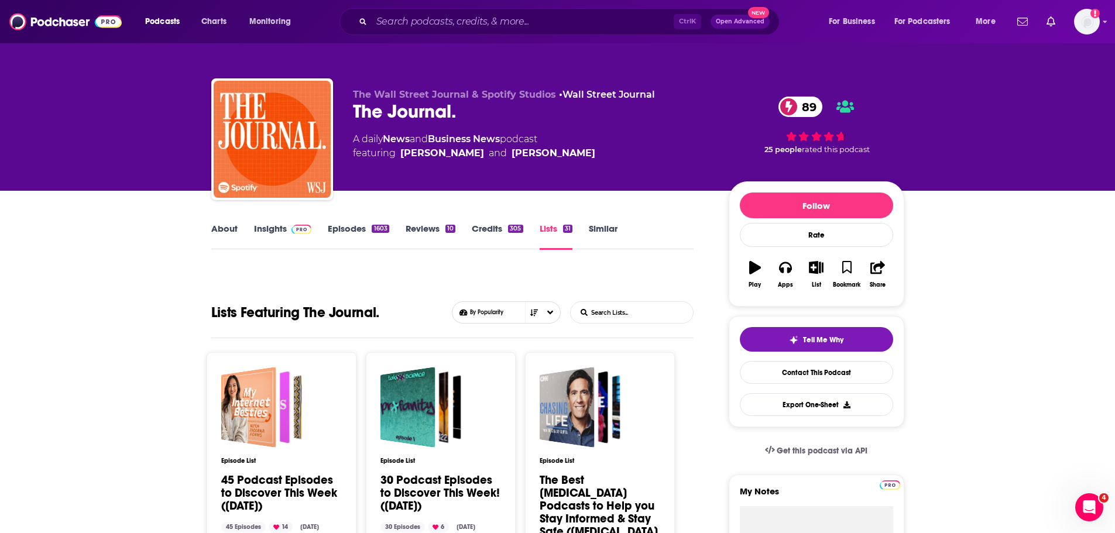
click at [328, 228] on link "Episodes 1603" at bounding box center [358, 236] width 61 height 27
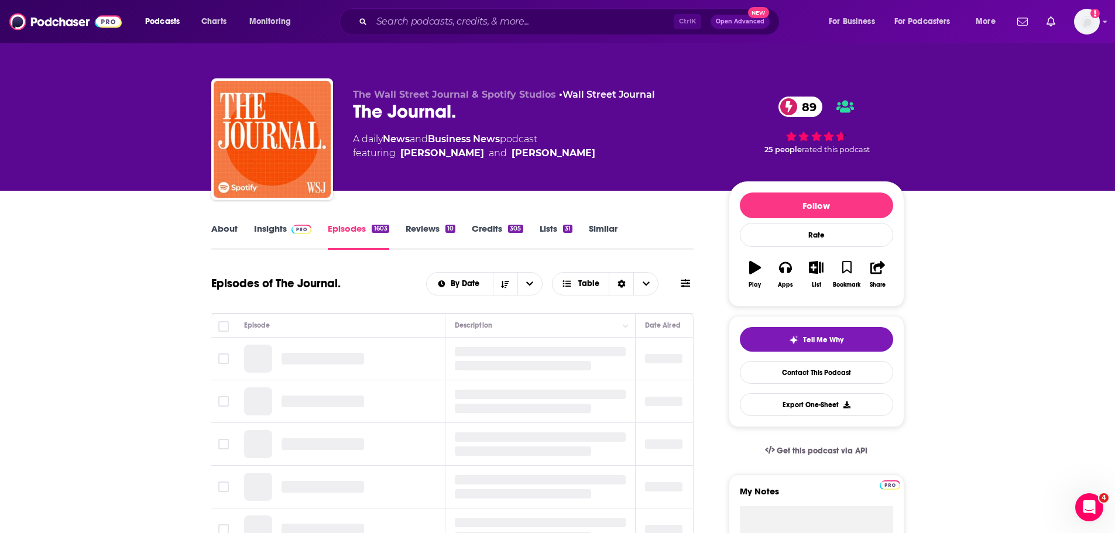
click at [262, 232] on link "Insights" at bounding box center [283, 236] width 58 height 27
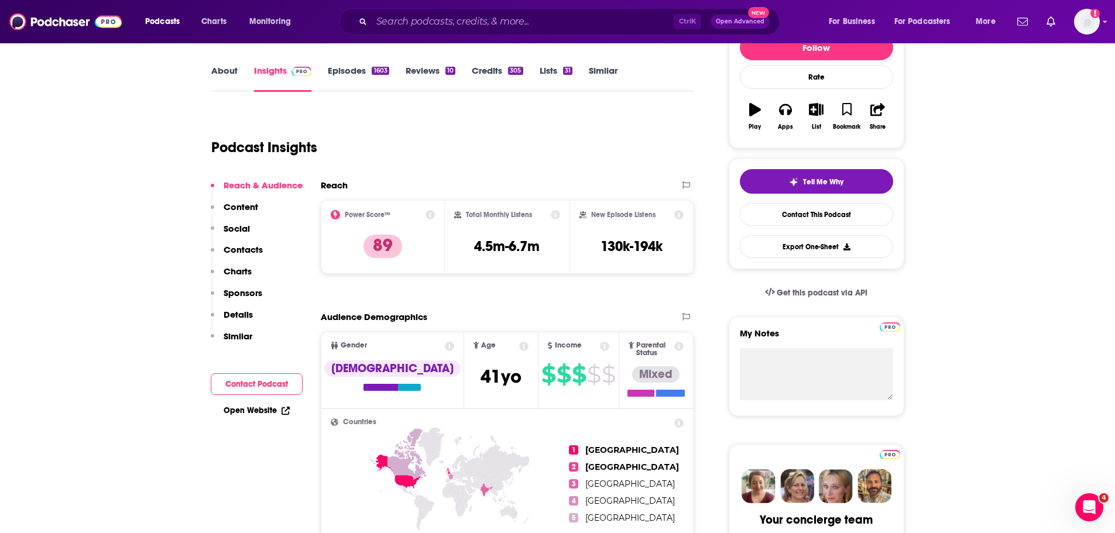
scroll to position [176, 0]
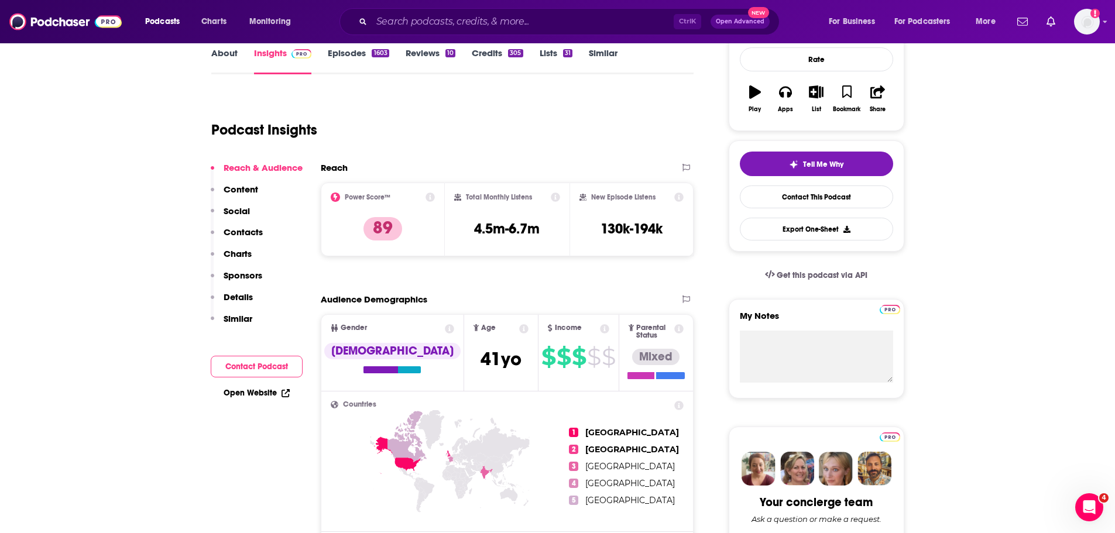
click at [251, 367] on button "Contact Podcast" at bounding box center [257, 367] width 92 height 22
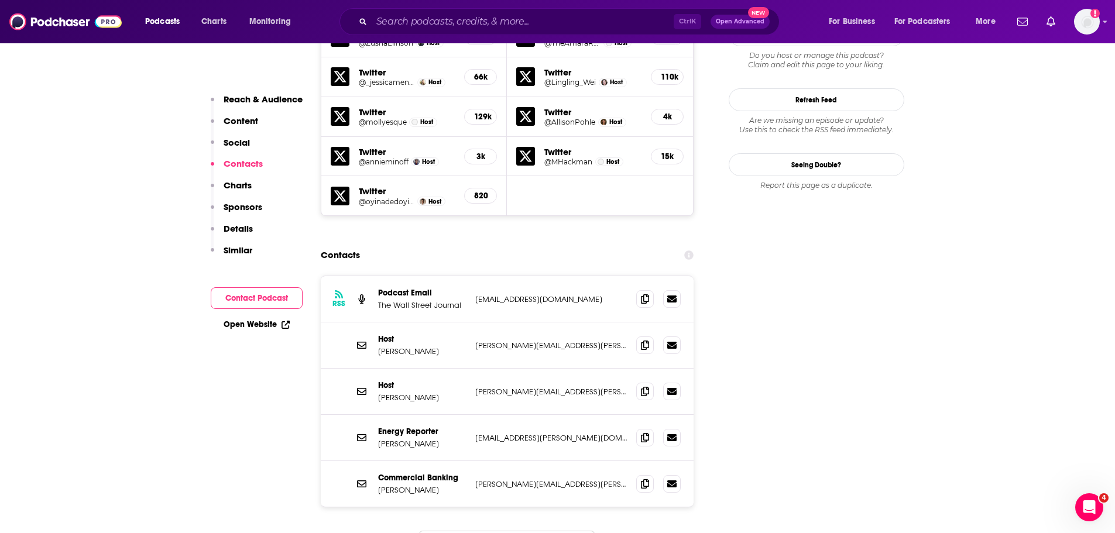
scroll to position [1214, 0]
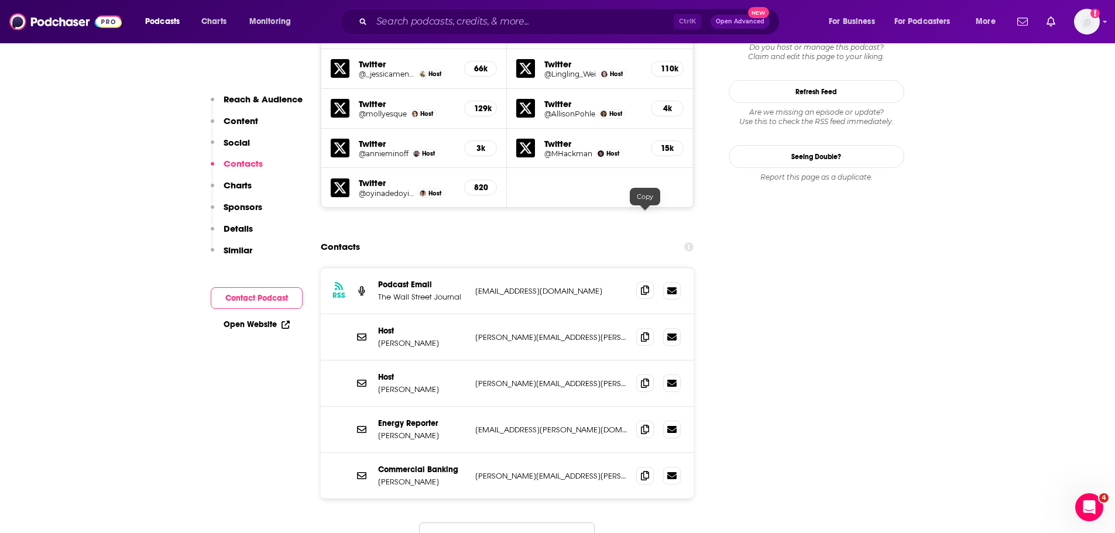
click at [648, 286] on icon at bounding box center [645, 290] width 8 height 9
click at [559, 20] on input "Search podcasts, credits, & more..." at bounding box center [523, 21] width 302 height 19
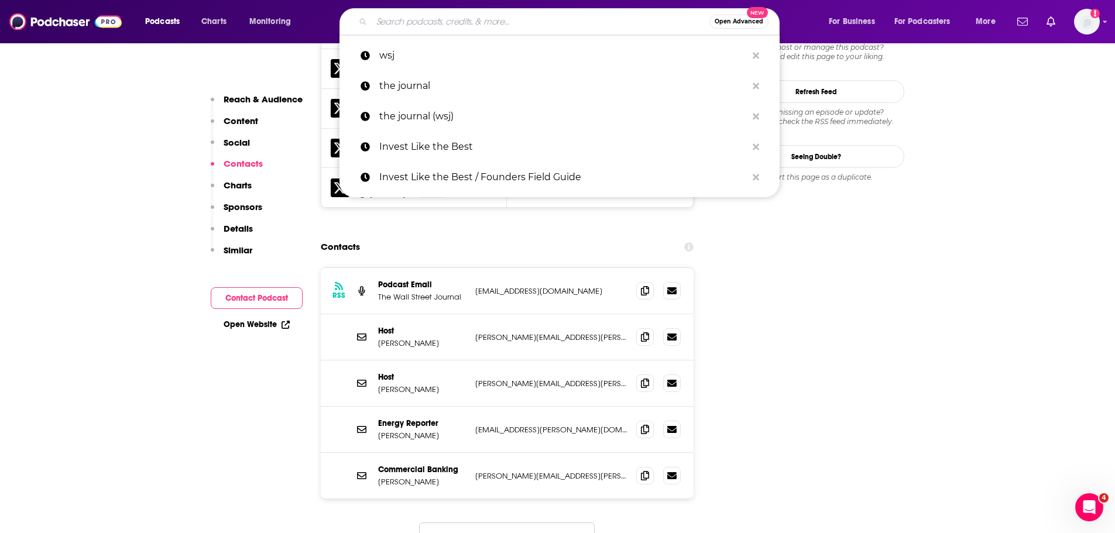
paste input "Prof G Markets"
type input "Prof G Markets"
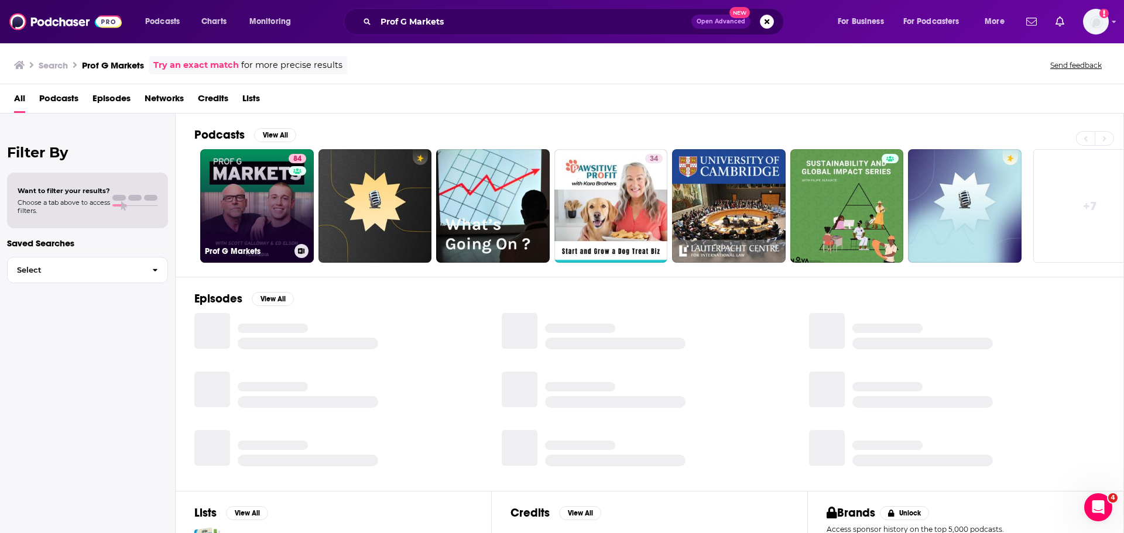
click at [226, 165] on link "84 Prof G Markets" at bounding box center [257, 206] width 114 height 114
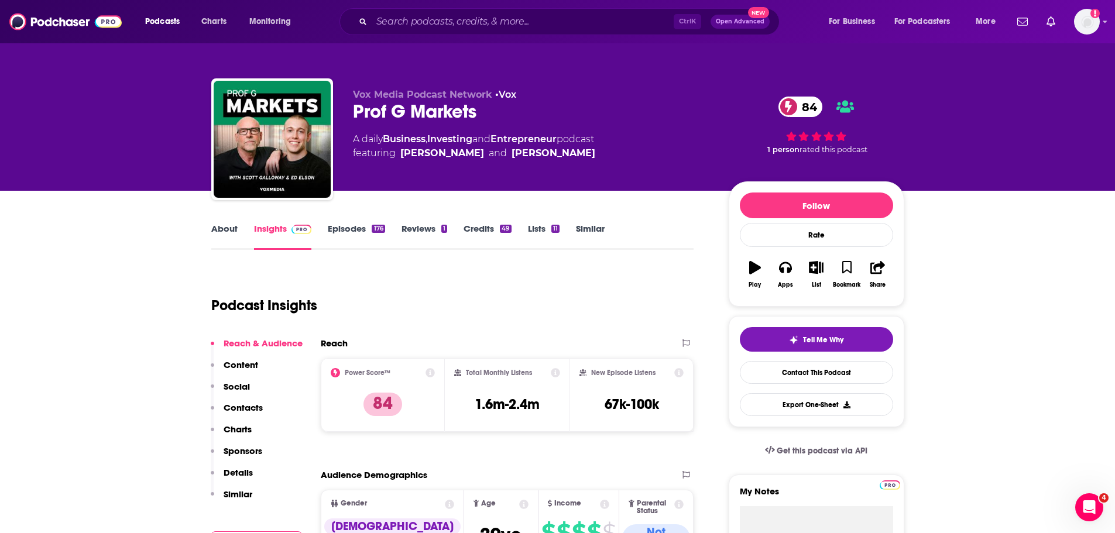
scroll to position [117, 0]
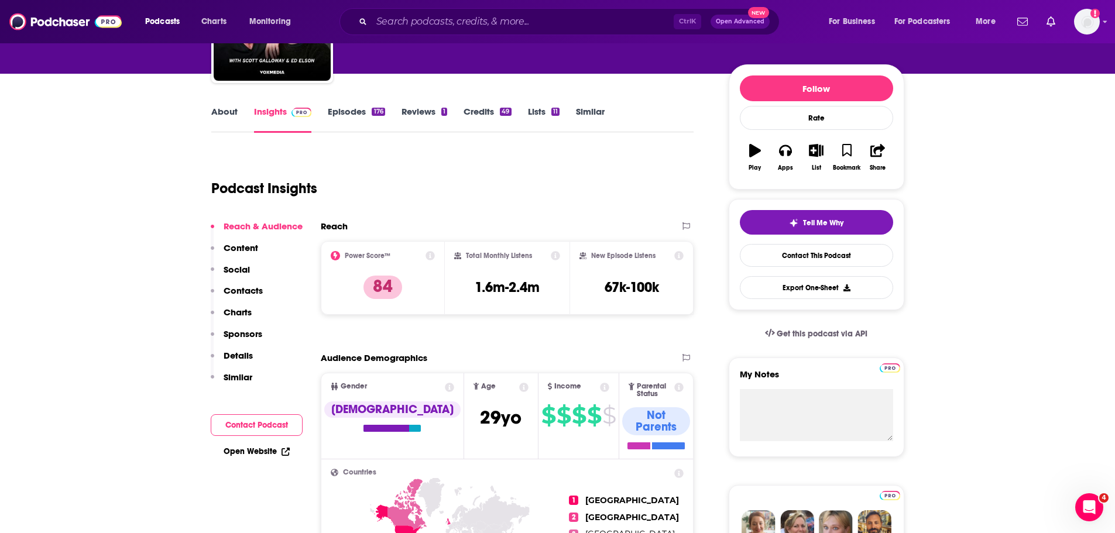
click at [265, 369] on button "Contact Podcast" at bounding box center [257, 426] width 92 height 22
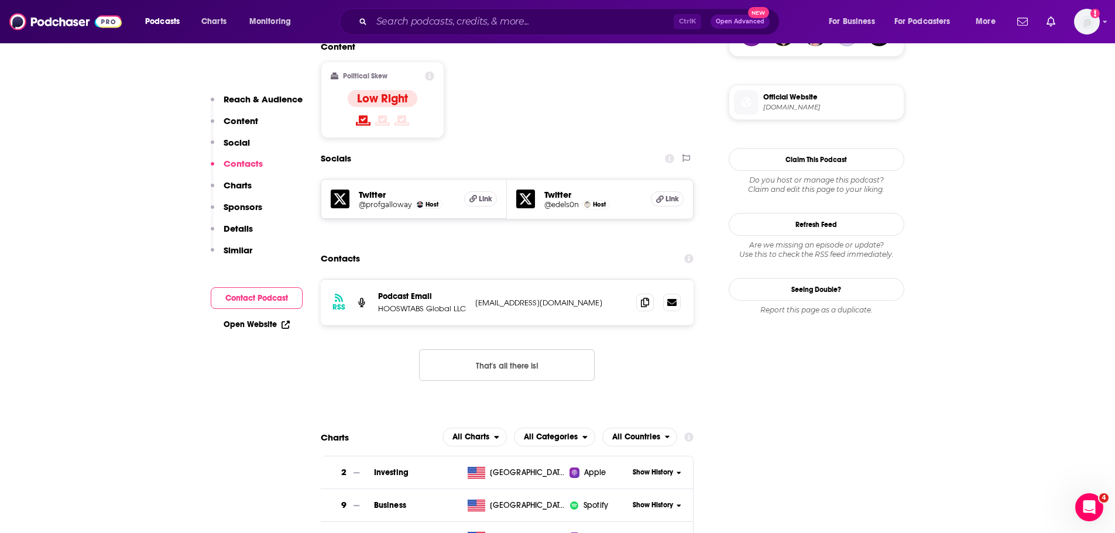
scroll to position [952, 0]
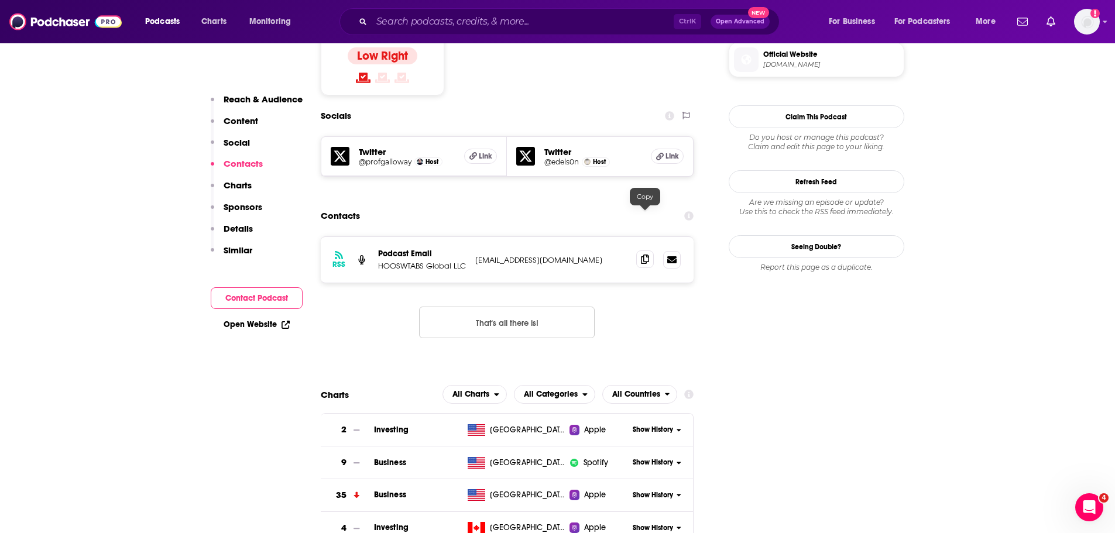
click at [644, 255] on icon at bounding box center [645, 259] width 8 height 9
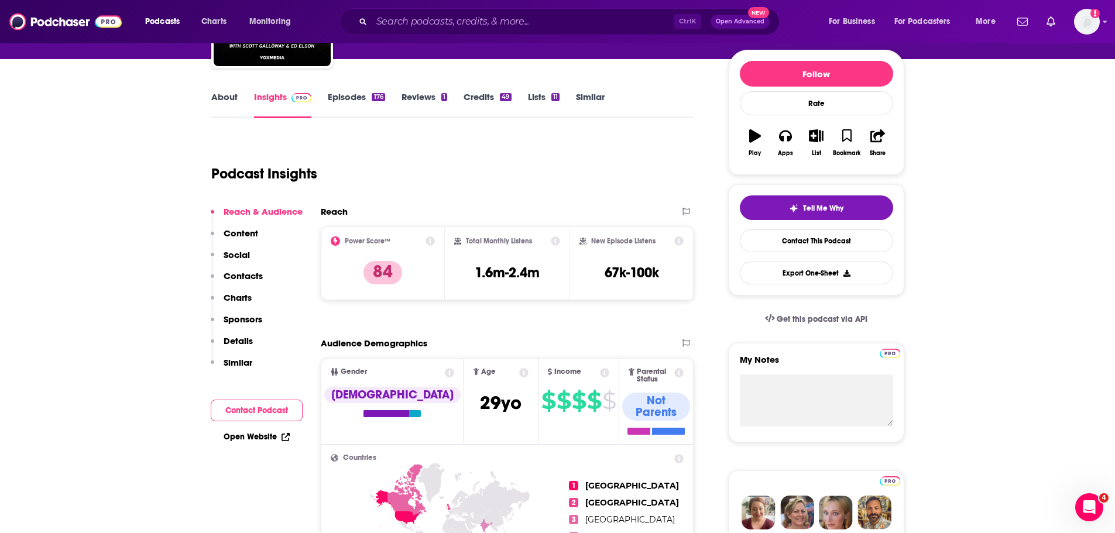
scroll to position [0, 0]
